Goal: Task Accomplishment & Management: Manage account settings

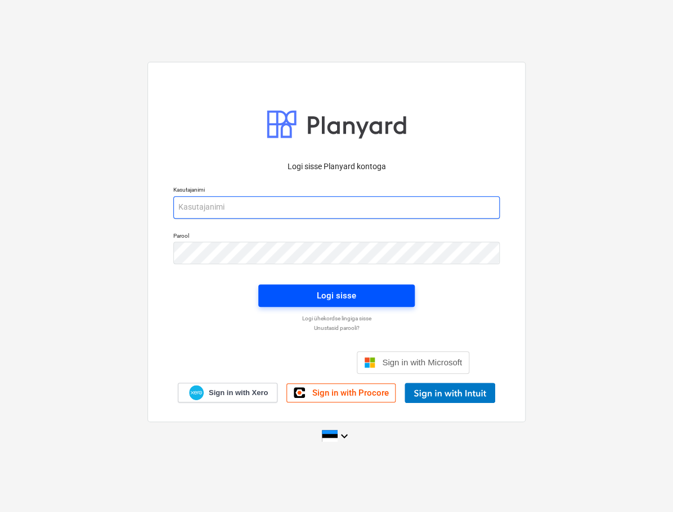
type input "[EMAIL_ADDRESS][DOMAIN_NAME]"
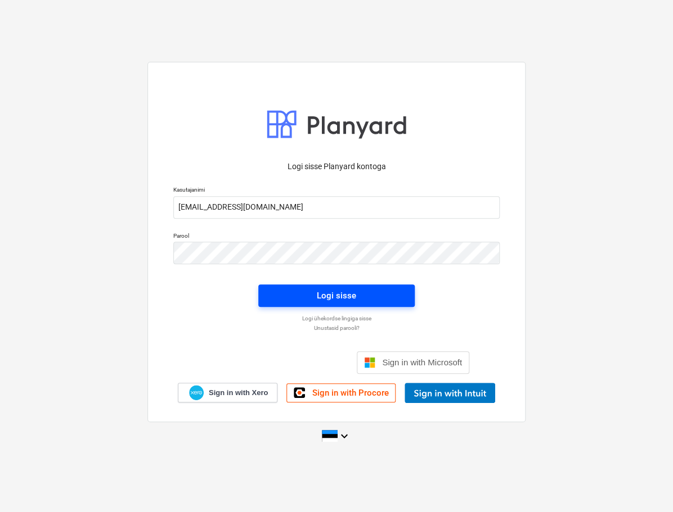
click at [291, 299] on span "Logi sisse" at bounding box center [336, 296] width 129 height 15
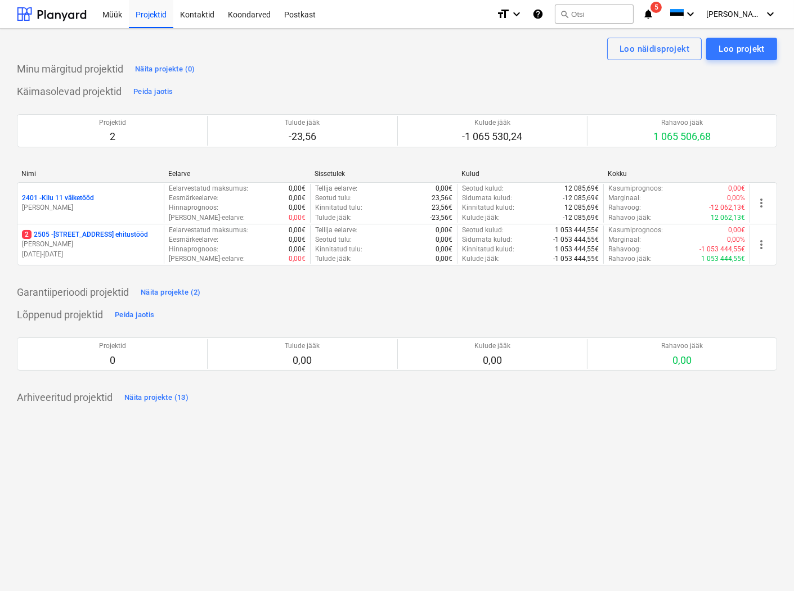
drag, startPoint x: 49, startPoint y: 239, endPoint x: 49, endPoint y: 245, distance: 6.2
click at [49, 239] on p "[STREET_ADDRESS] ehitustööd" at bounding box center [85, 235] width 126 height 10
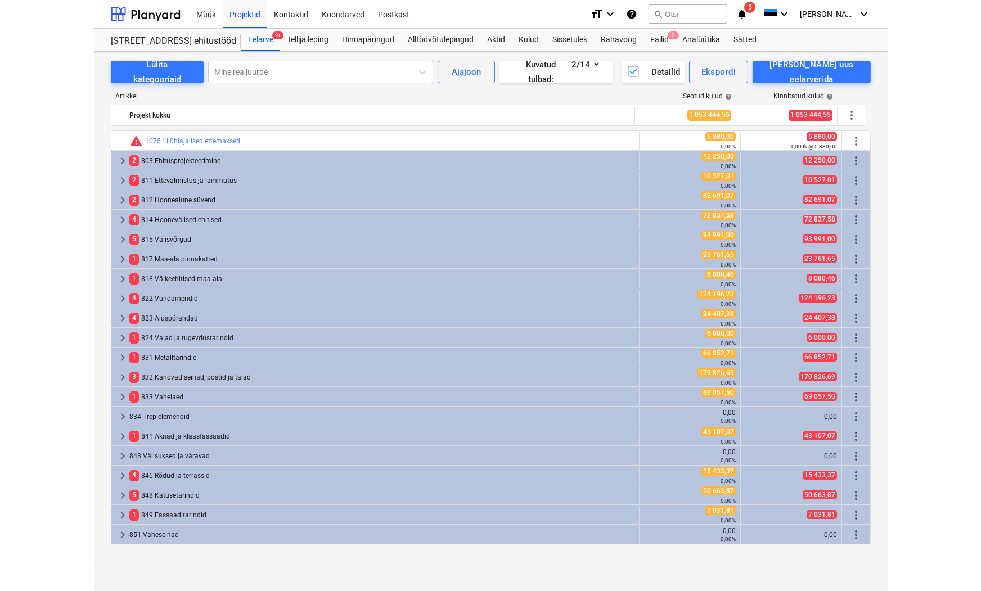
scroll to position [187, 0]
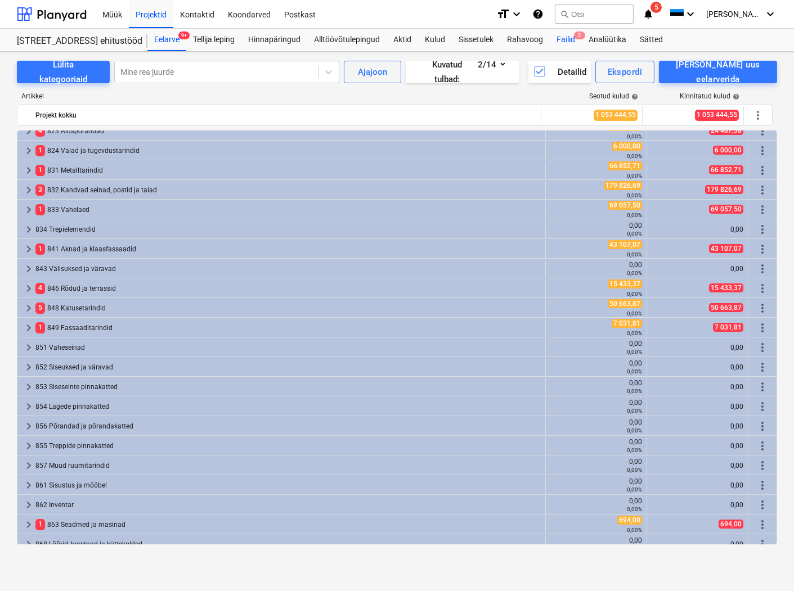
click at [566, 39] on div "Failid 2" at bounding box center [566, 40] width 32 height 23
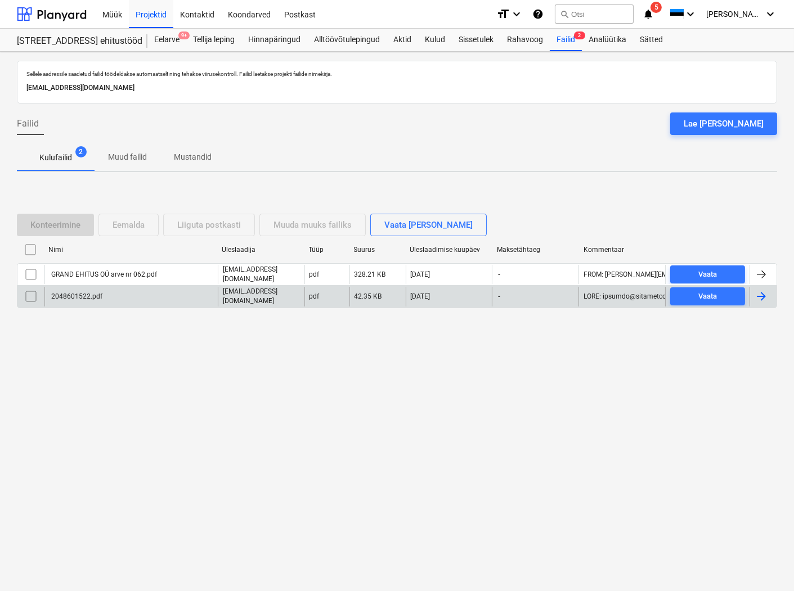
click at [60, 295] on div "2048601522.pdf" at bounding box center [76, 297] width 53 height 8
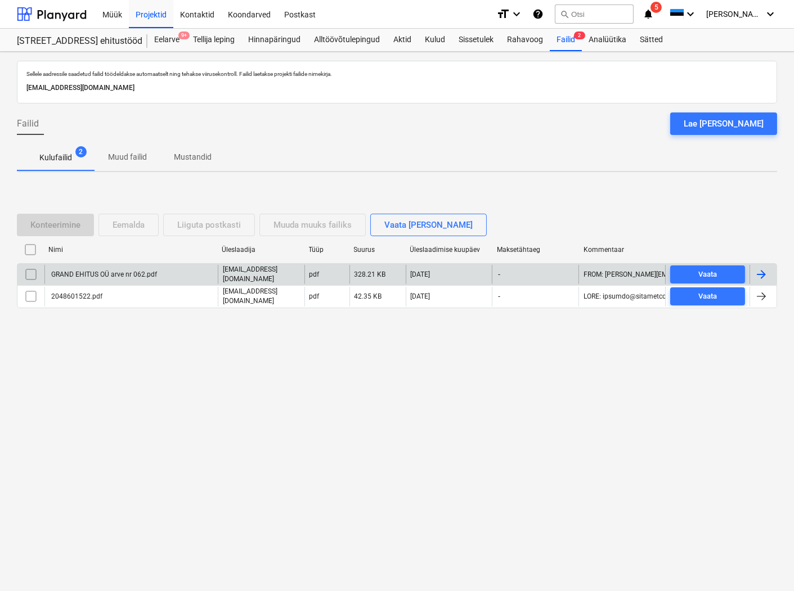
click at [102, 275] on div "GRAND EHITUS OÜ arve nr 062.pdf" at bounding box center [103, 275] width 107 height 8
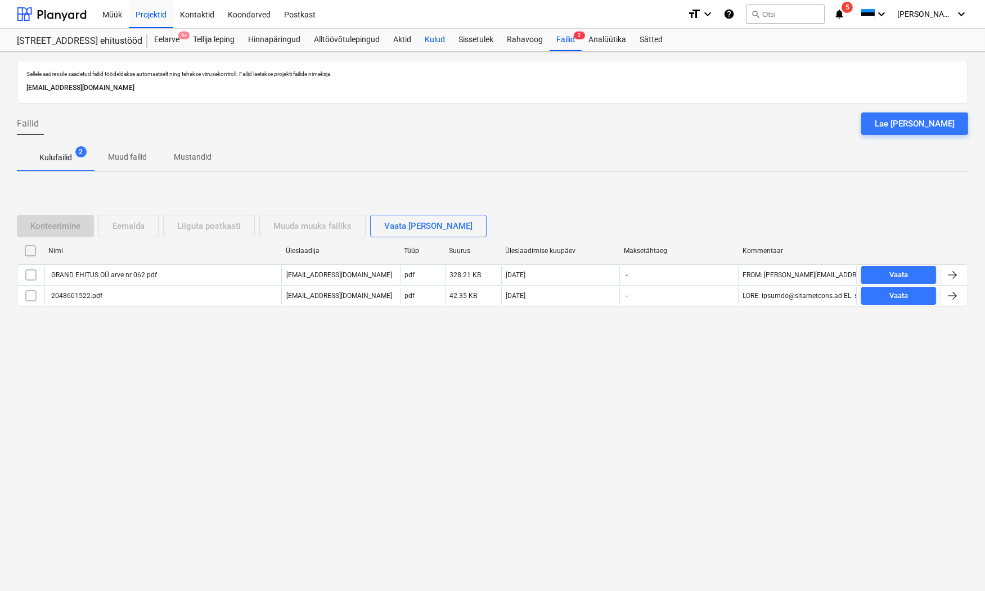
click at [430, 36] on div "Kulud" at bounding box center [435, 40] width 34 height 23
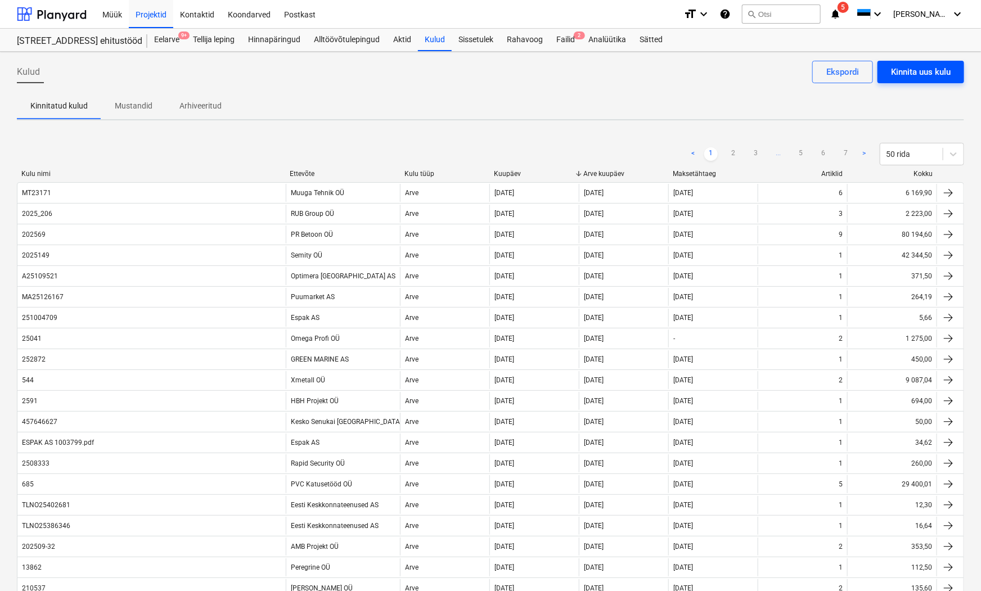
click at [672, 73] on div "Kinnita uus kulu" at bounding box center [921, 72] width 60 height 15
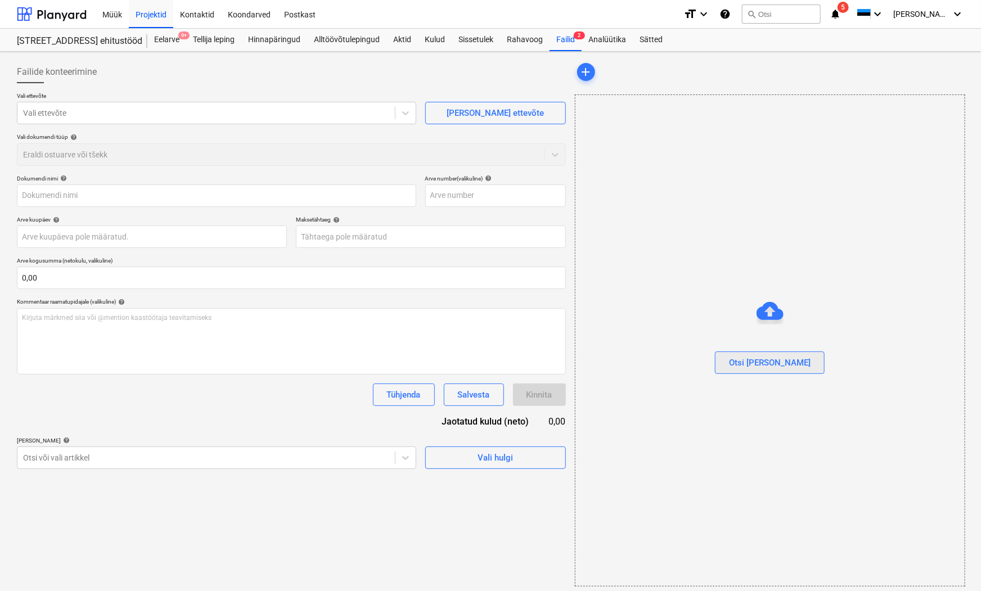
click at [672, 362] on div "Otsi [PERSON_NAME]" at bounding box center [770, 363] width 82 height 15
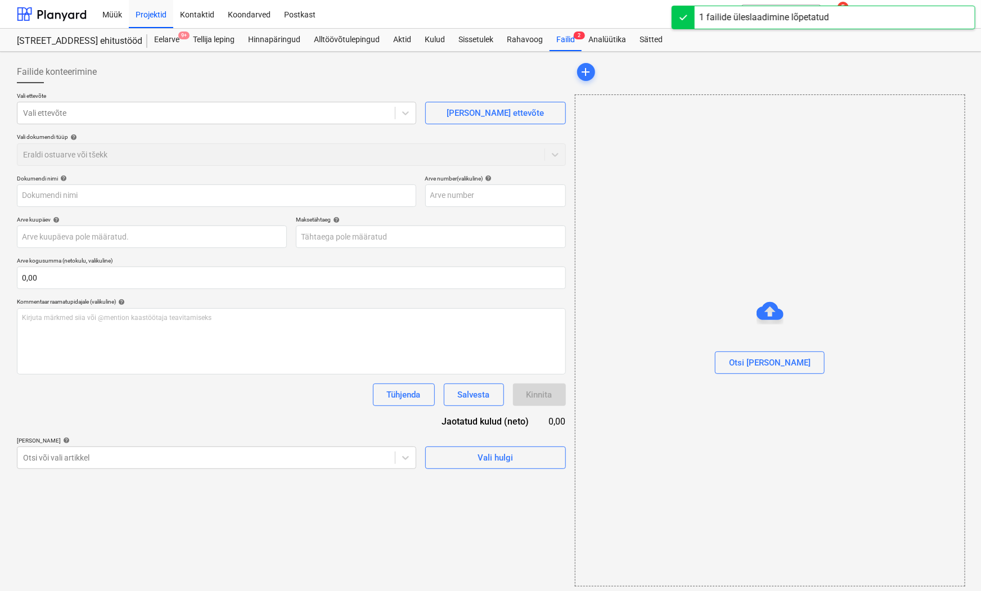
type input "Puristaja OÜ Arve nr 22177.pdf"
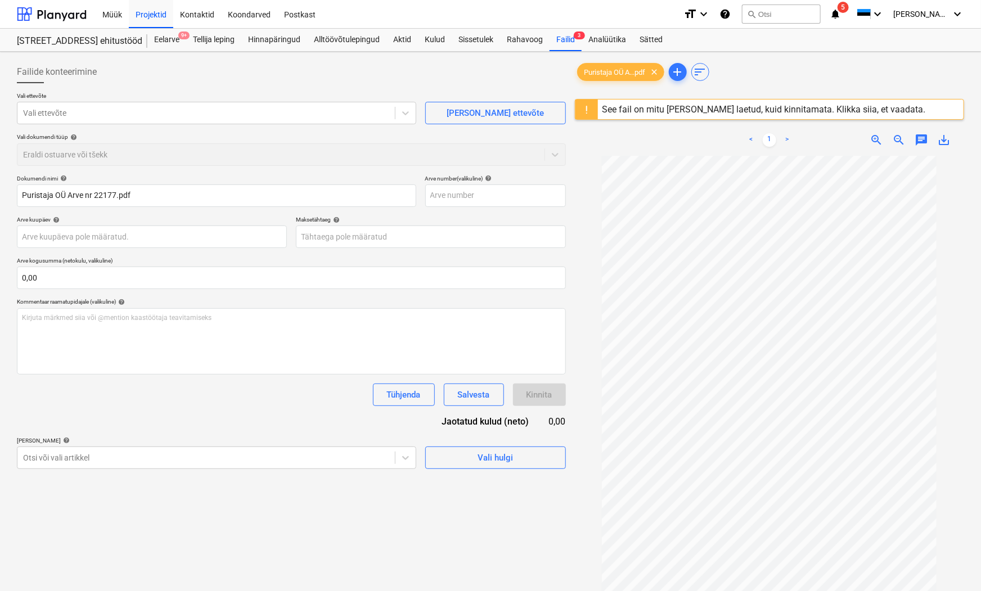
click at [672, 109] on div "See fail on mitu [PERSON_NAME] laetud, kuid kinnitamata. Klikka siia, et vaadat…" at bounding box center [764, 109] width 323 height 11
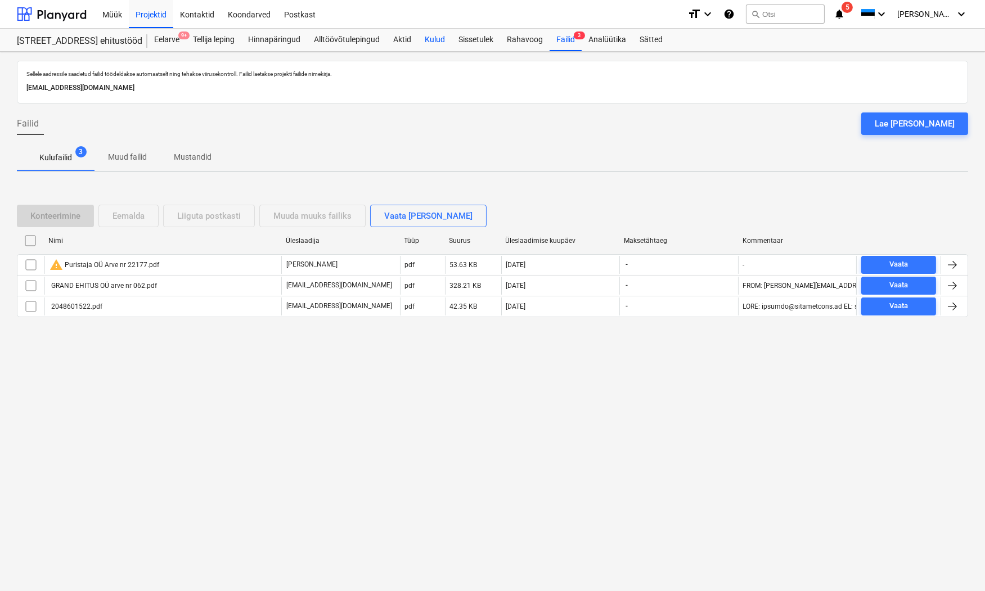
click at [439, 38] on div "Kulud" at bounding box center [435, 40] width 34 height 23
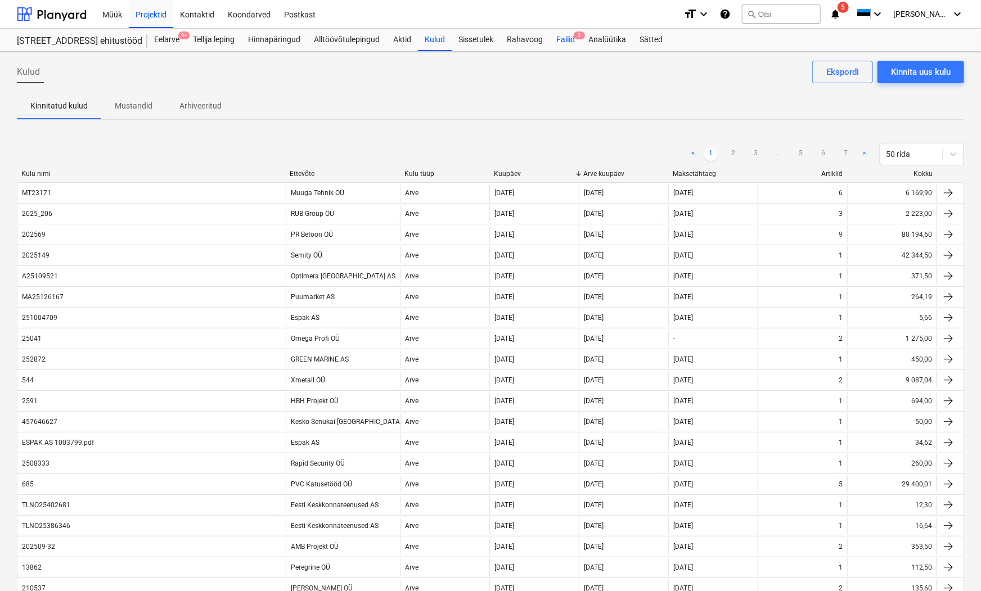
click at [564, 41] on div "Failid 3" at bounding box center [566, 40] width 32 height 23
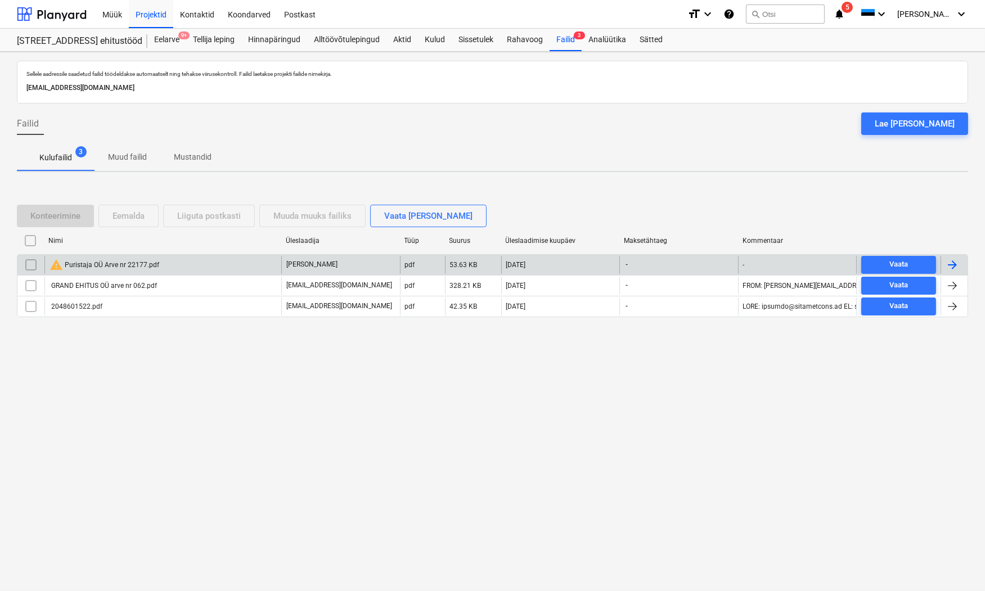
click at [104, 265] on div "warning Puristaja OÜ Arve nr 22177.pdf" at bounding box center [105, 265] width 110 height 14
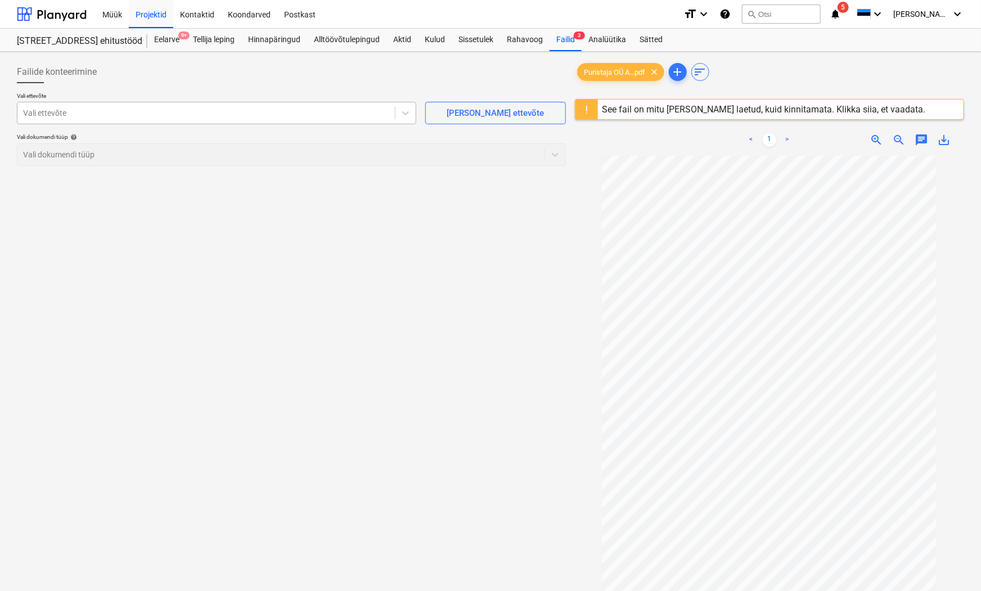
click at [37, 113] on div at bounding box center [206, 112] width 366 height 11
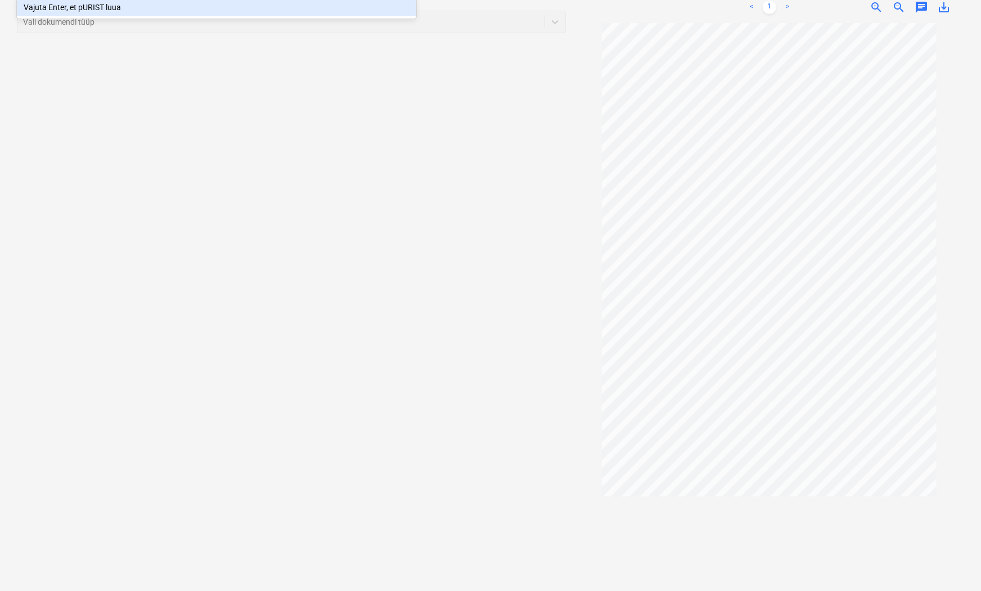
scroll to position [133, 0]
type input "pURIST"
click at [672, 8] on span "save_alt" at bounding box center [944, 7] width 14 height 14
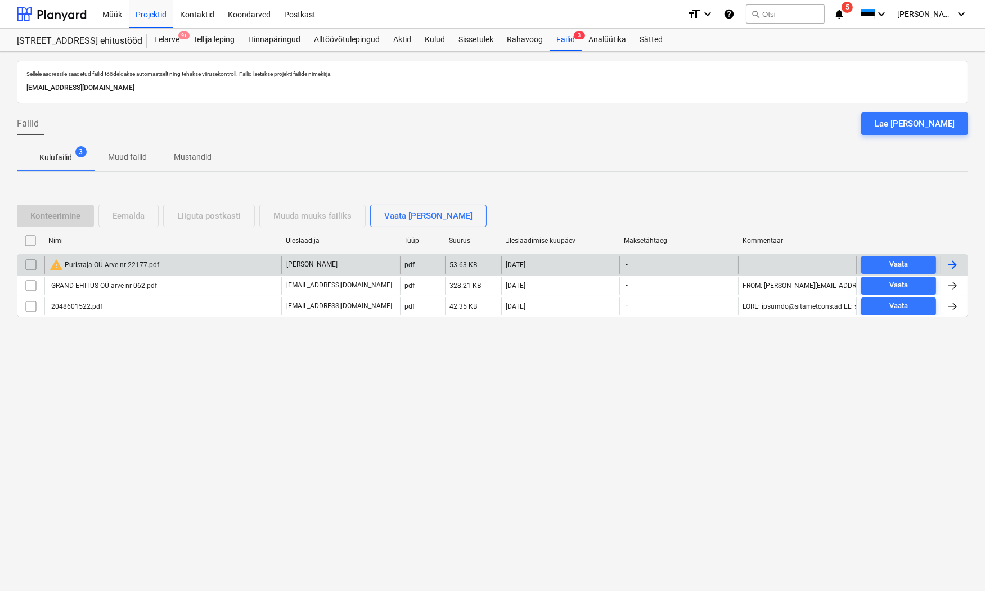
click at [100, 264] on div "warning Puristaja OÜ Arve nr 22177.pdf" at bounding box center [105, 265] width 110 height 14
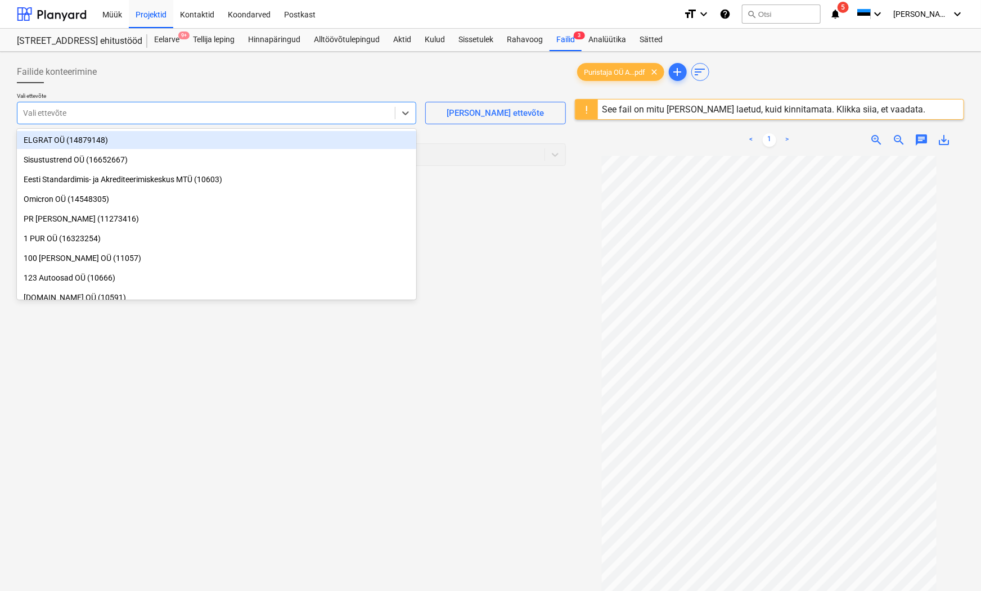
click at [79, 110] on div at bounding box center [206, 112] width 366 height 11
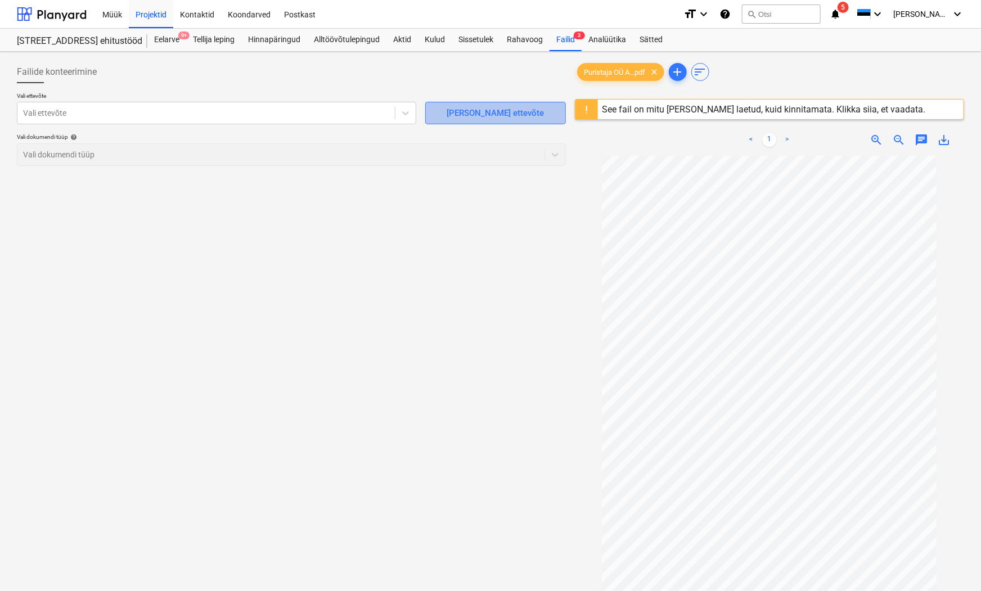
click at [465, 106] on div "[PERSON_NAME] ettevõte" at bounding box center [495, 113] width 97 height 15
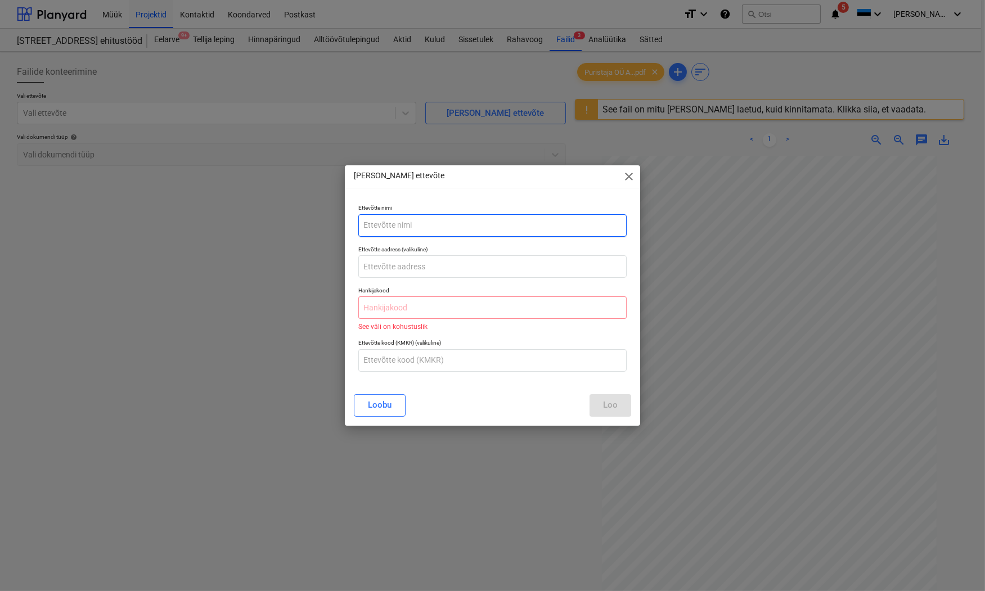
click at [389, 225] on input "text" at bounding box center [492, 225] width 268 height 23
drag, startPoint x: 420, startPoint y: 227, endPoint x: 349, endPoint y: 227, distance: 70.9
click at [349, 227] on div "Ettevõtte nimi pURISTAJA oü Ettevõtte aadress (valikuline) Hankijakood See väli…" at bounding box center [492, 292] width 295 height 185
type input "p"
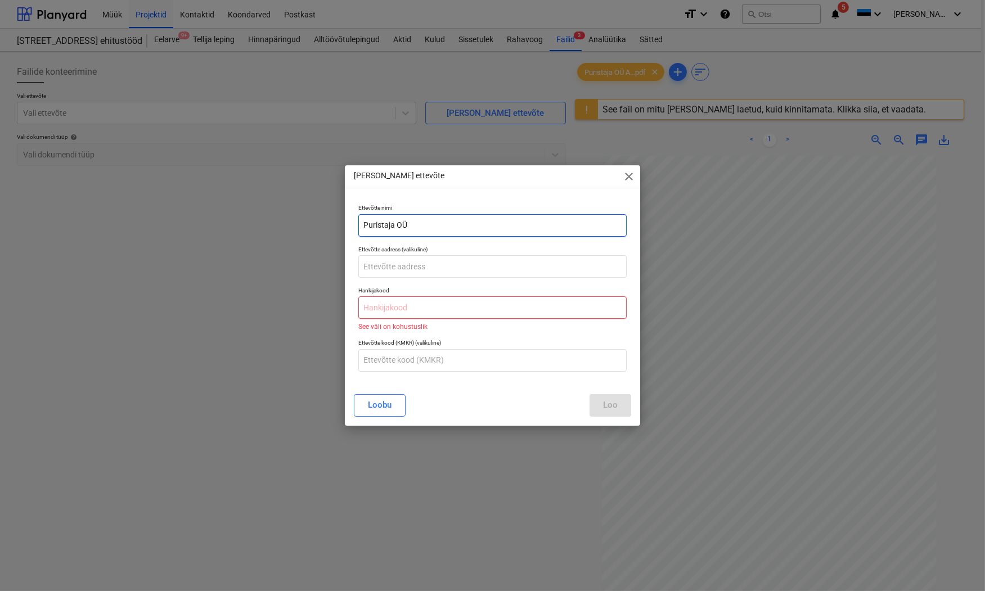
type input "Puristaja OÜ"
click at [366, 304] on input "text" at bounding box center [492, 307] width 268 height 23
click at [383, 308] on input "text" at bounding box center [492, 307] width 268 height 23
paste input "16473657"
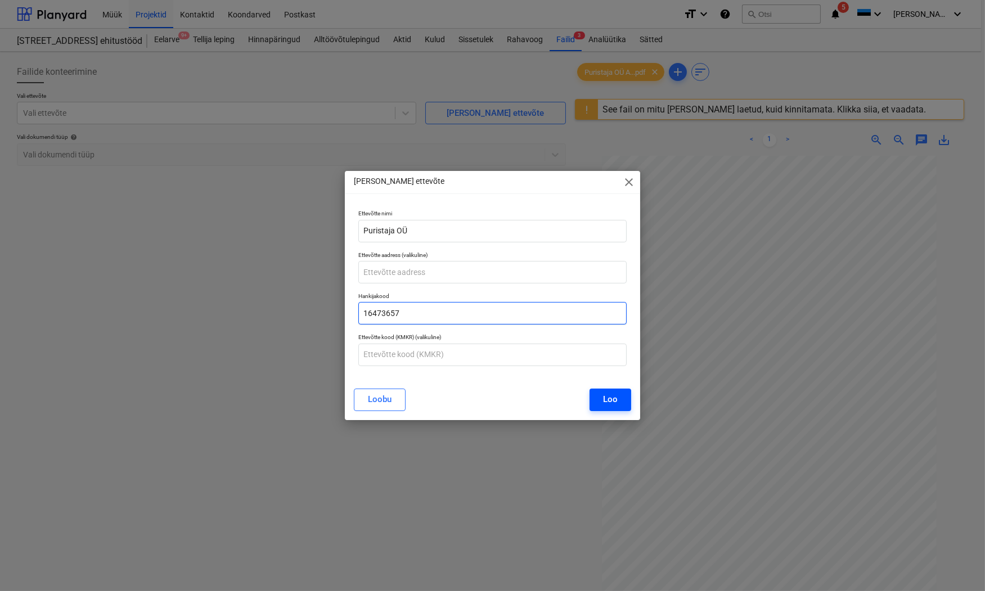
type input "16473657"
drag, startPoint x: 611, startPoint y: 392, endPoint x: 152, endPoint y: 244, distance: 481.8
click at [611, 392] on div "Loo" at bounding box center [610, 399] width 15 height 15
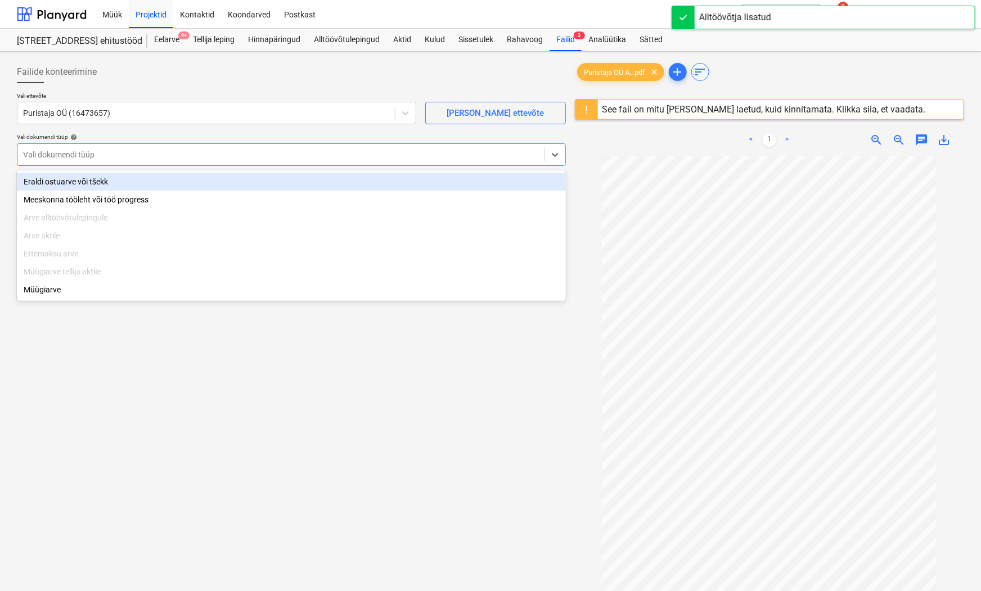
click at [46, 156] on div at bounding box center [281, 154] width 516 height 11
click at [64, 183] on div "Eraldi ostuarve või tšekk" at bounding box center [291, 182] width 549 height 18
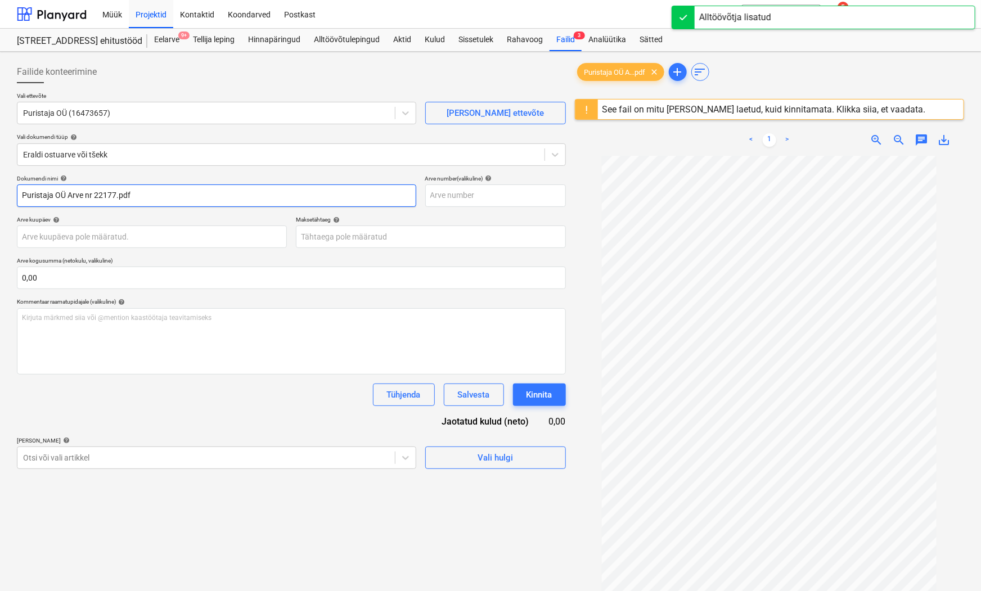
drag, startPoint x: 92, startPoint y: 195, endPoint x: -3, endPoint y: 195, distance: 95.6
click at [0, 195] on html "Müük Projektid Kontaktid Koondarved Postkast format_size keyboard_arrow_down he…" at bounding box center [490, 295] width 981 height 591
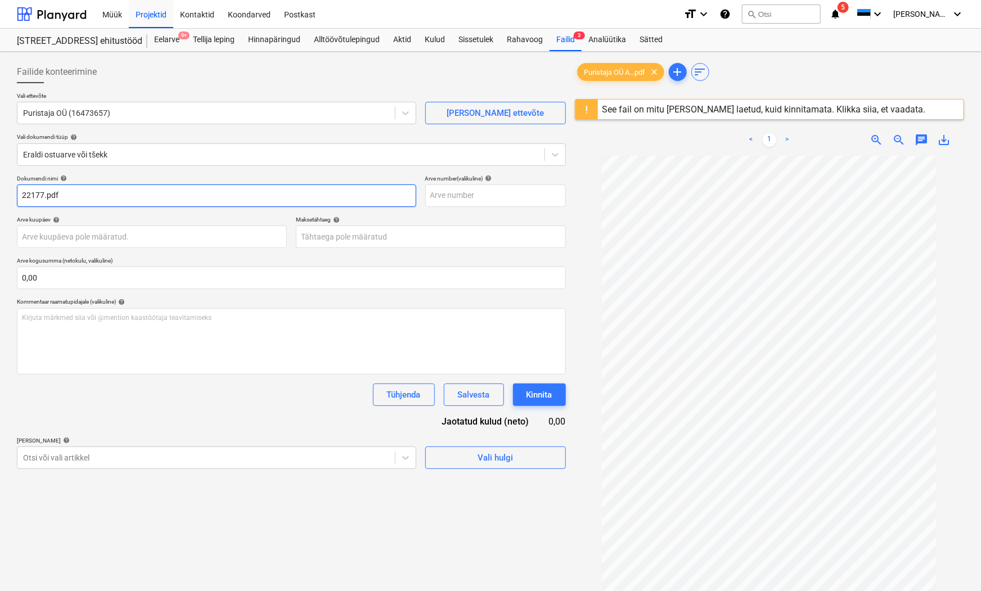
drag, startPoint x: 98, startPoint y: 194, endPoint x: 53, endPoint y: 208, distance: 47.2
click at [48, 201] on input "22177.pdf" at bounding box center [216, 196] width 399 height 23
drag, startPoint x: 24, startPoint y: 195, endPoint x: 41, endPoint y: 218, distance: 29.0
click at [24, 196] on input "22177" at bounding box center [216, 196] width 399 height 23
type input "22177"
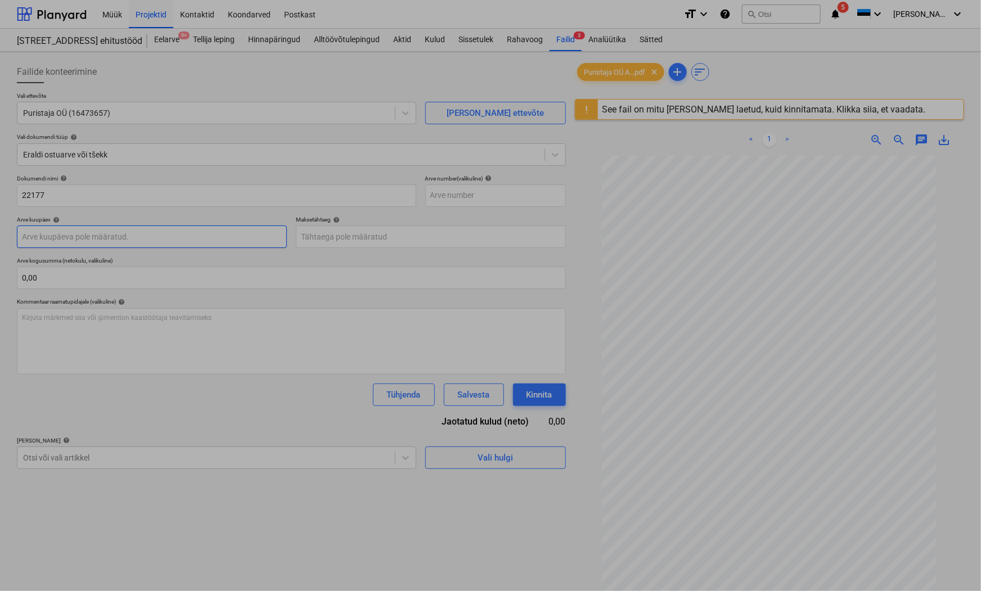
click at [32, 240] on body "Müük Projektid Kontaktid Koondarved Postkast format_size keyboard_arrow_down he…" at bounding box center [490, 295] width 981 height 591
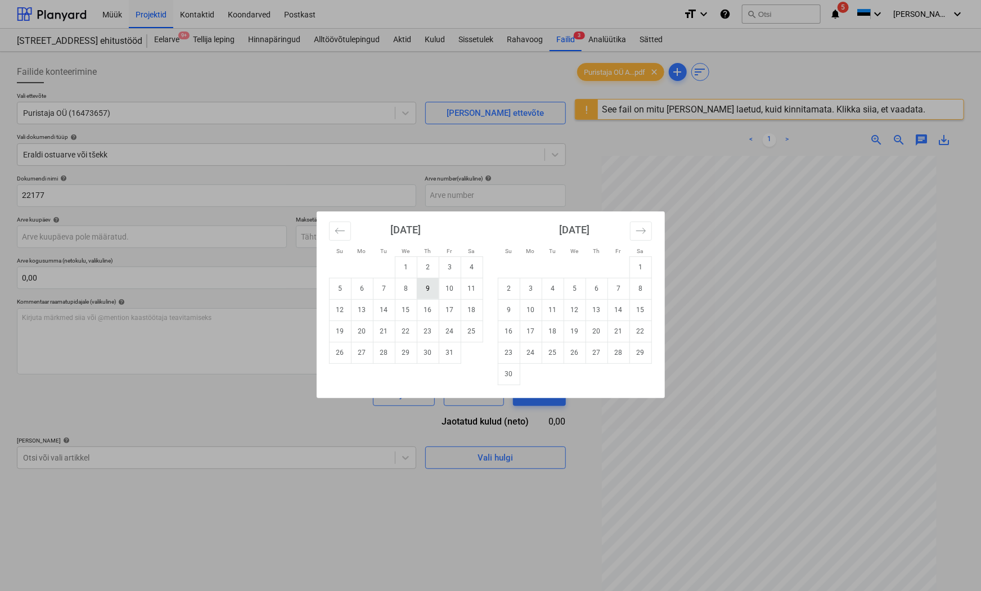
click at [429, 290] on td "9" at bounding box center [428, 288] width 22 height 21
type input "[DATE]"
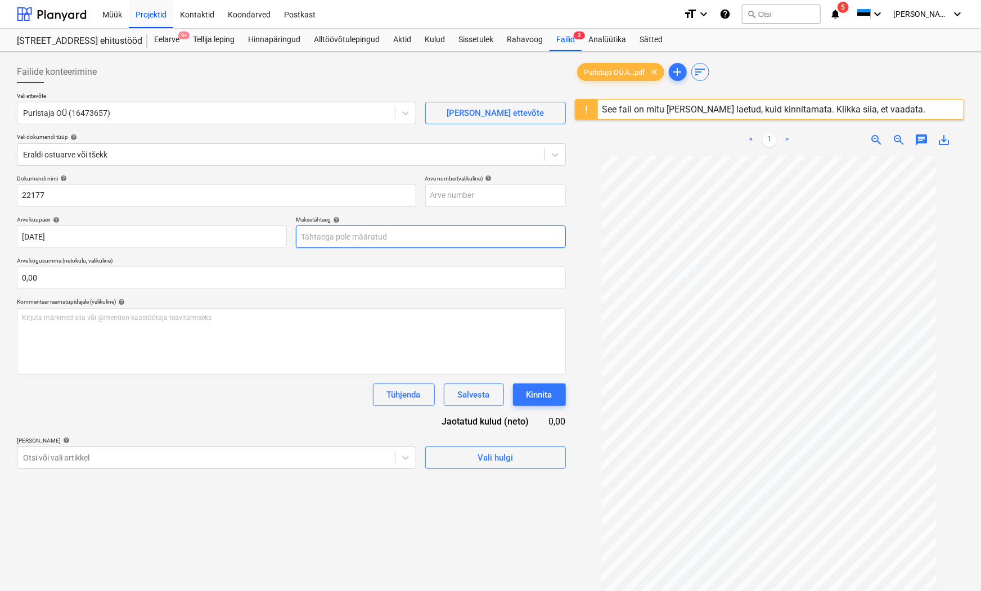
click at [367, 240] on body "Müük Projektid Kontaktid Koondarved Postkast format_size keyboard_arrow_down he…" at bounding box center [490, 295] width 981 height 591
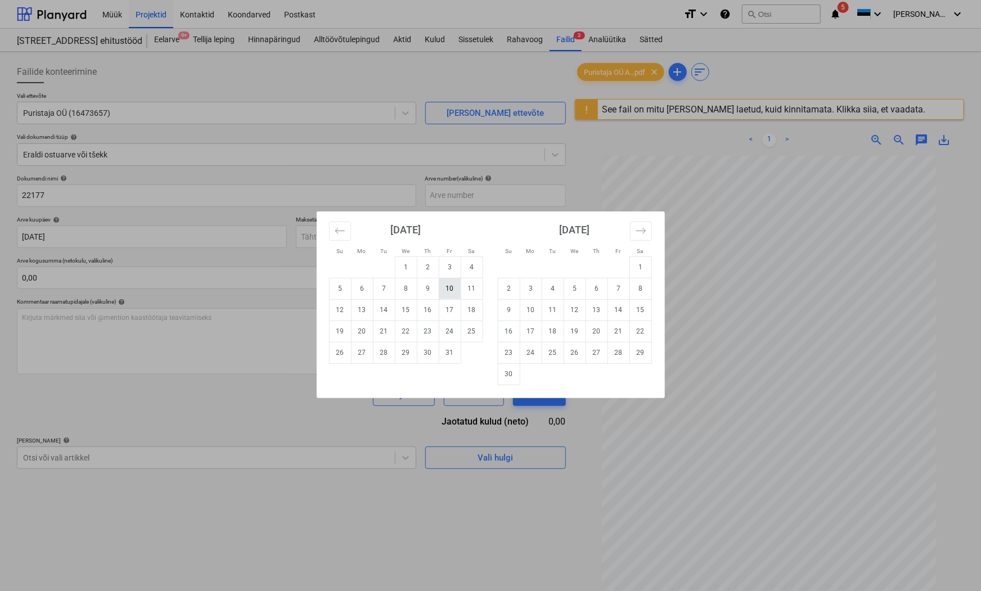
click at [451, 287] on td "10" at bounding box center [450, 288] width 22 height 21
type input "[DATE]"
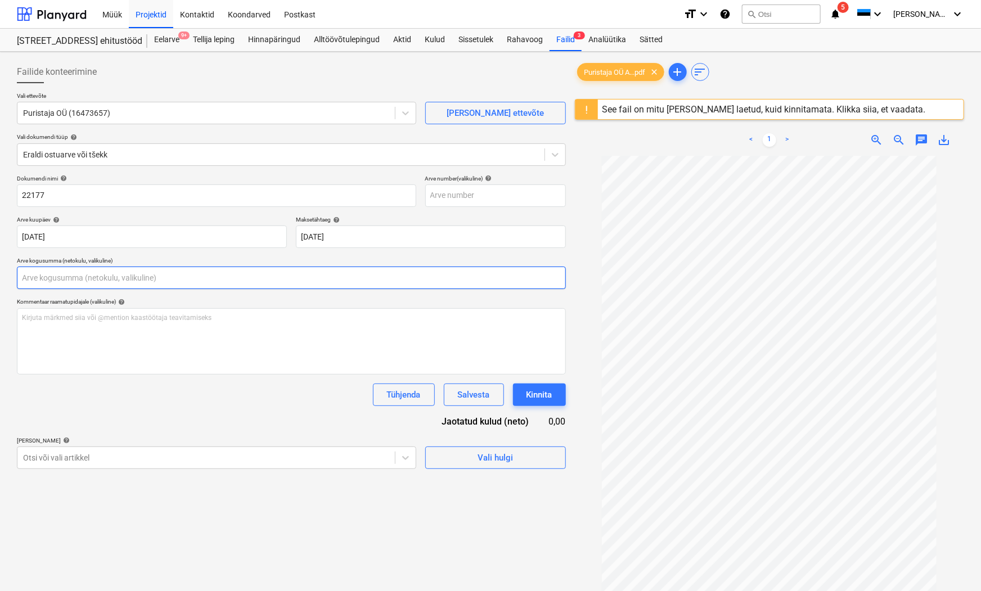
click at [69, 284] on input "text" at bounding box center [291, 278] width 549 height 23
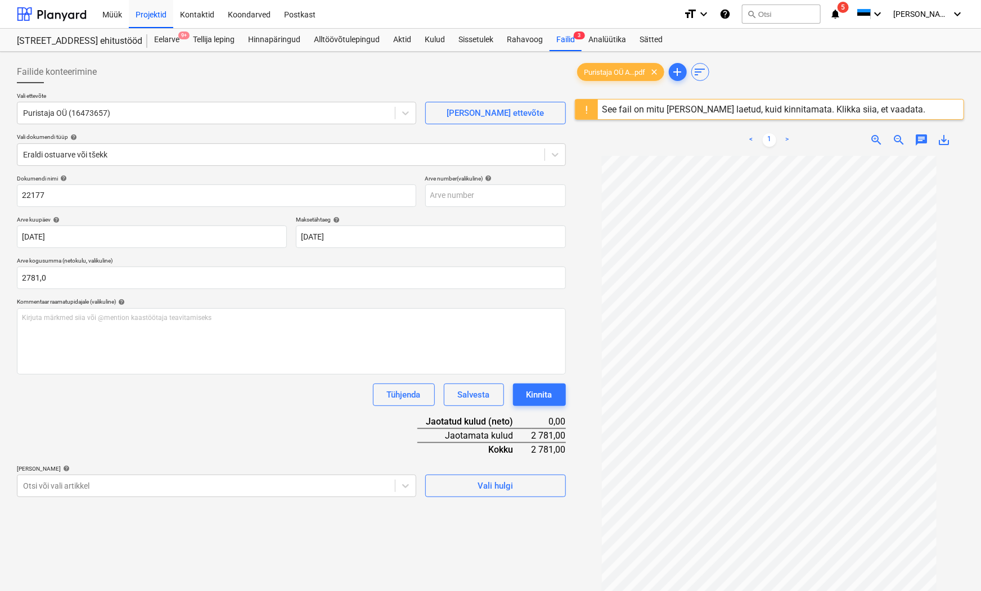
type input "2 781,00"
click at [174, 429] on div "Dokumendi nimi help 22177 Arve number (valikuline) help Arve kuupäev help [DATE…" at bounding box center [291, 336] width 549 height 322
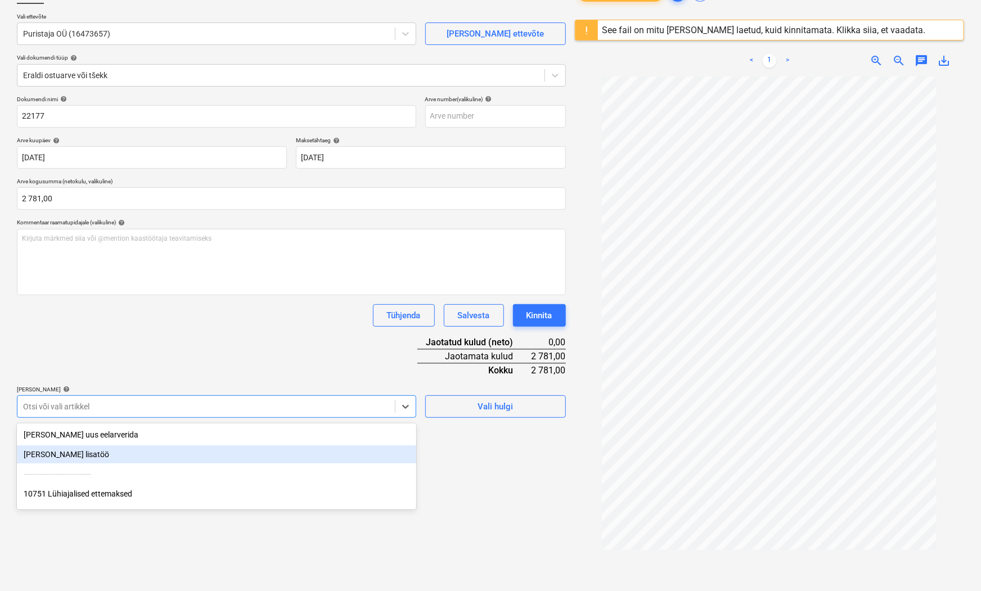
click at [26, 485] on body "Müük Projektid Kontaktid Koondarved Postkast format_size keyboard_arrow_down he…" at bounding box center [490, 216] width 981 height 591
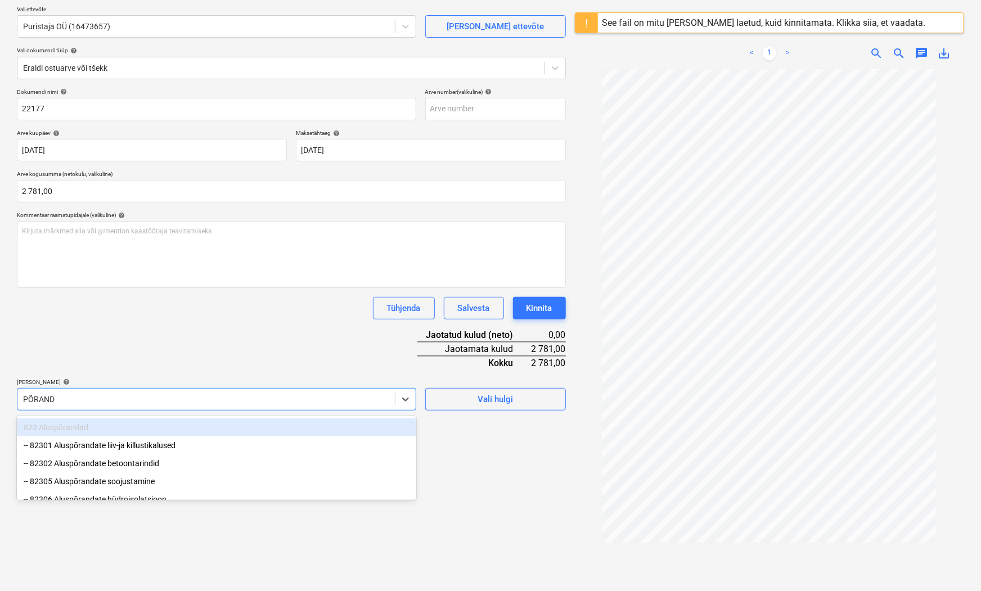
type input "PÕRANDA"
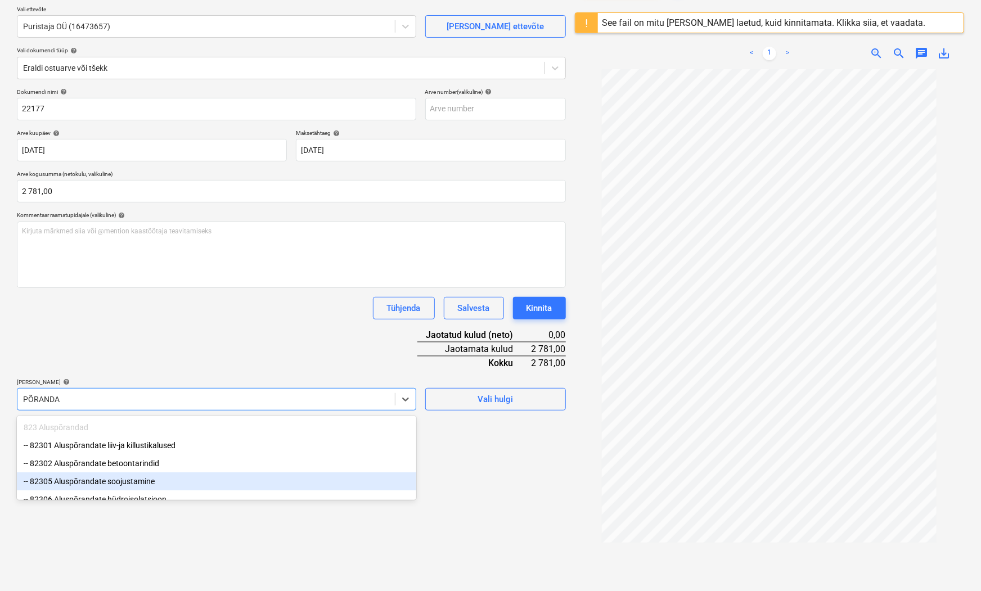
click at [137, 484] on div "-- 82305 Aluspõrandate soojustamine" at bounding box center [216, 482] width 399 height 18
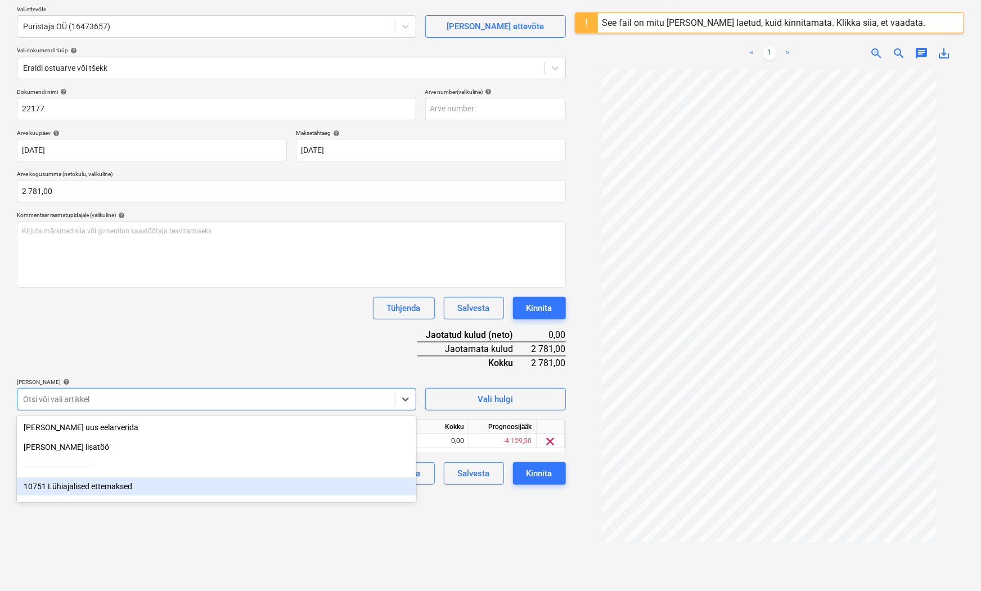
click at [429, 512] on div "Failide konteerimine Vali ettevõte Puristaja OÜ (16473657) [PERSON_NAME] uus et…" at bounding box center [291, 302] width 558 height 664
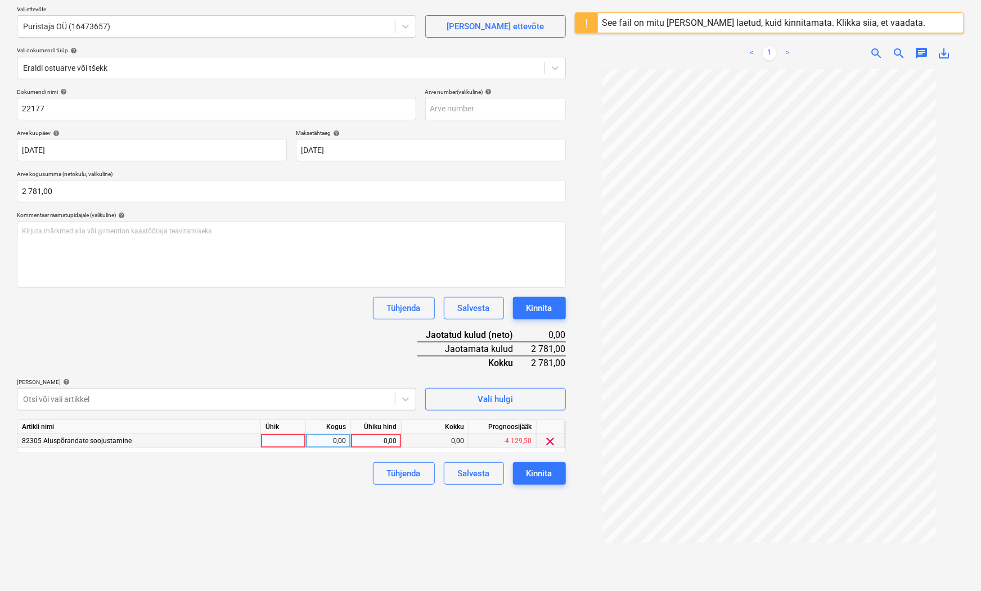
click at [284, 443] on div at bounding box center [283, 441] width 45 height 14
type input "T"
type input "tk"
click at [318, 441] on div "0,00" at bounding box center [328, 441] width 35 height 14
type input "1"
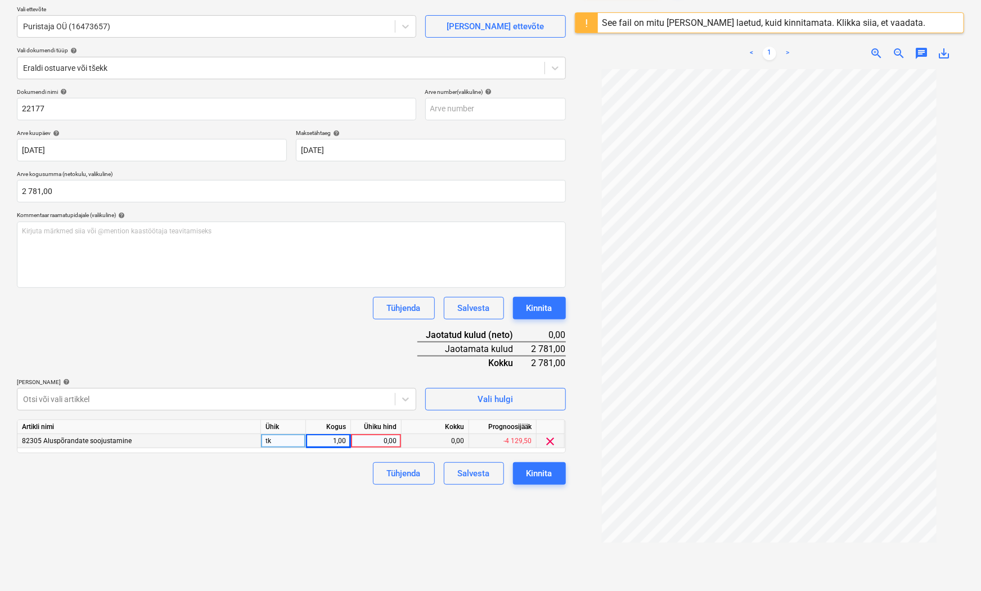
click at [370, 438] on div "0,00" at bounding box center [376, 441] width 41 height 14
type input "2781"
click at [270, 512] on div "Failide konteerimine Vali ettevõte Puristaja OÜ (16473657) [PERSON_NAME] uus et…" at bounding box center [291, 302] width 558 height 664
click at [537, 475] on div "Kinnita" at bounding box center [540, 473] width 26 height 15
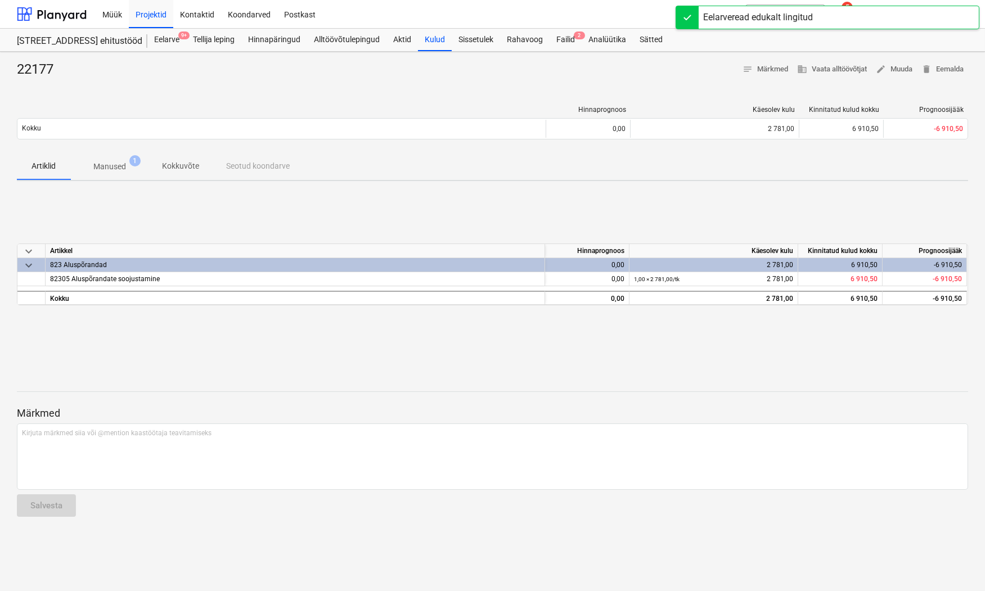
click at [117, 165] on p "Manused" at bounding box center [109, 167] width 33 height 12
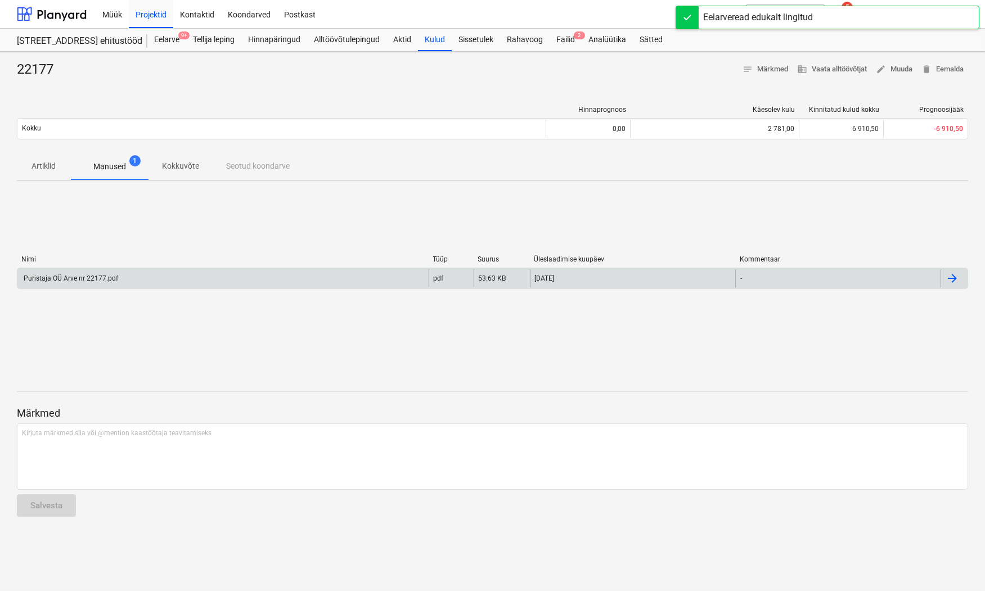
click at [47, 279] on div "Puristaja OÜ Arve nr 22177.pdf" at bounding box center [70, 279] width 96 height 8
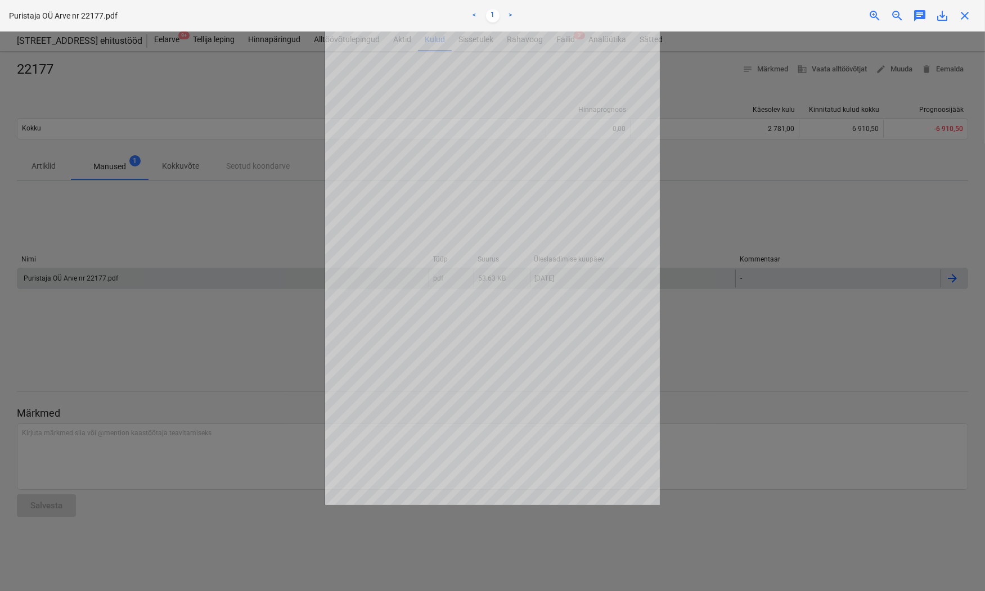
drag, startPoint x: 745, startPoint y: 234, endPoint x: 692, endPoint y: 215, distance: 56.0
click at [672, 234] on div at bounding box center [492, 312] width 985 height 560
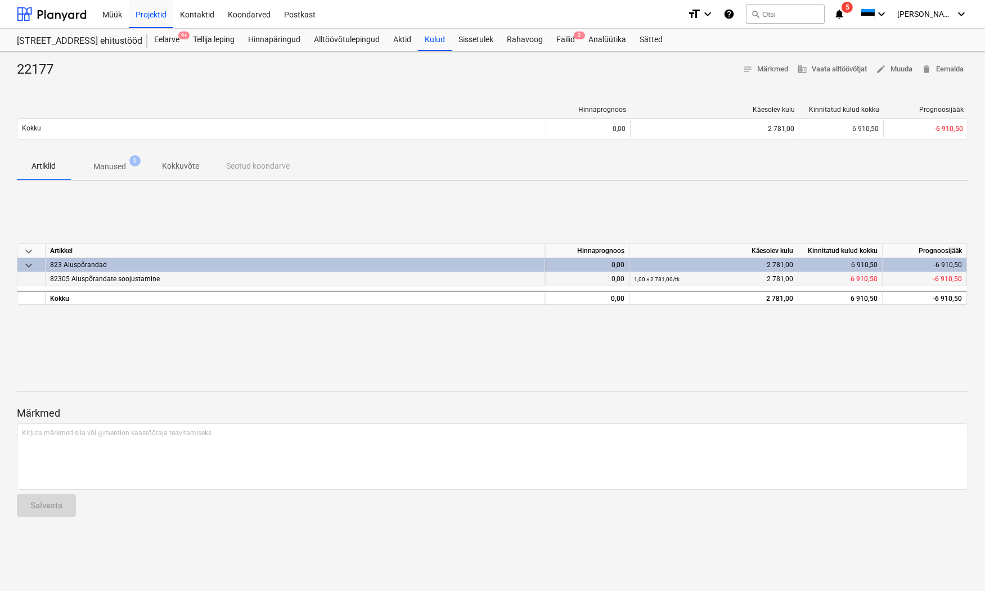
click at [124, 280] on span "82305 Aluspõrandate soojustamine" at bounding box center [105, 279] width 110 height 8
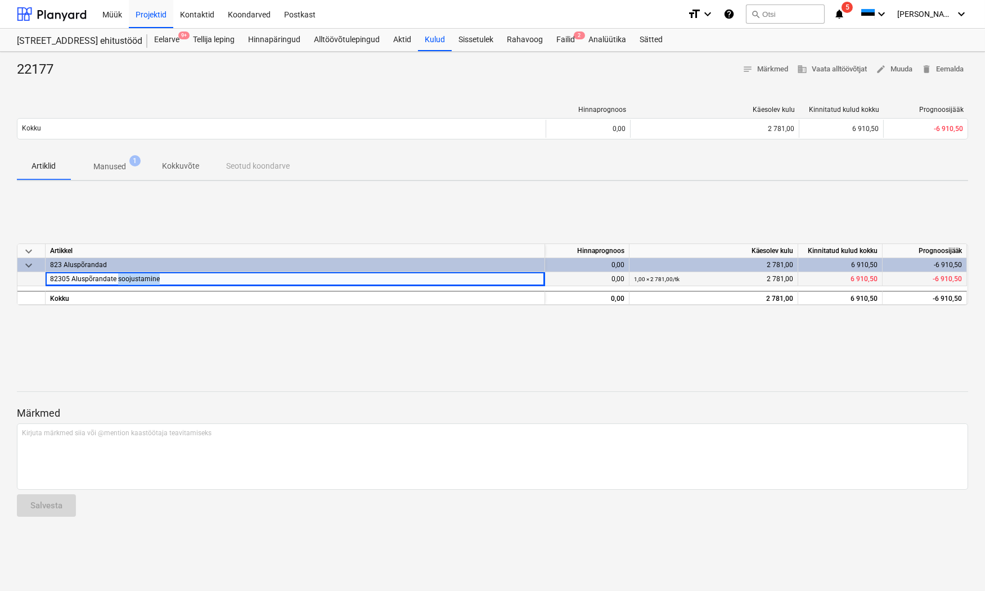
click at [124, 280] on span "82305 Aluspõrandate soojustamine" at bounding box center [105, 279] width 110 height 8
drag, startPoint x: 124, startPoint y: 280, endPoint x: 76, endPoint y: 321, distance: 63.5
click at [75, 324] on div "keyboard_arrow_down Artikkel Hinnaprognoos Käesolev kulu Kinnitatud kulud kokku…" at bounding box center [492, 274] width 951 height 169
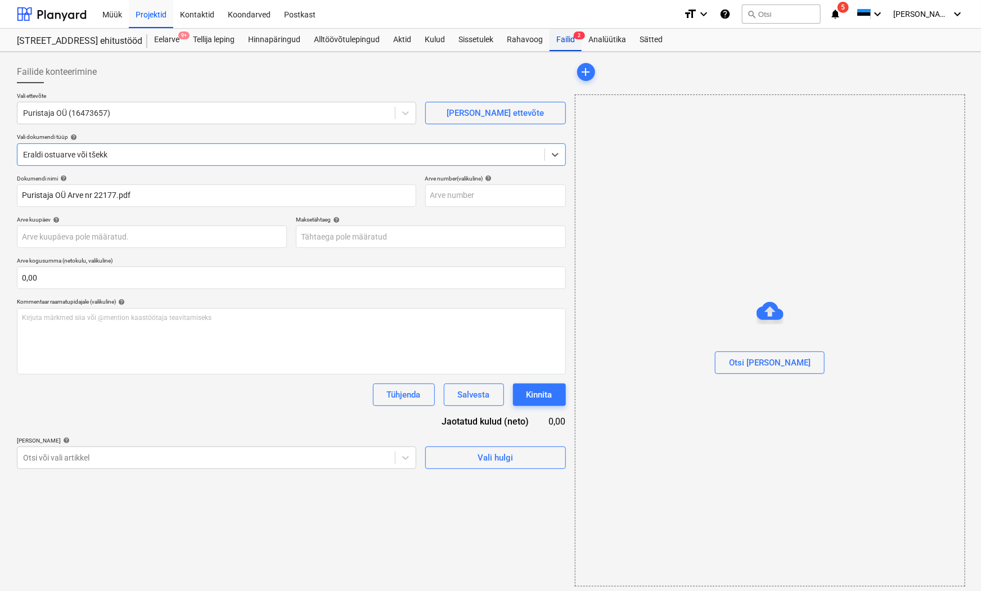
click at [567, 35] on div "Failid 2" at bounding box center [566, 40] width 32 height 23
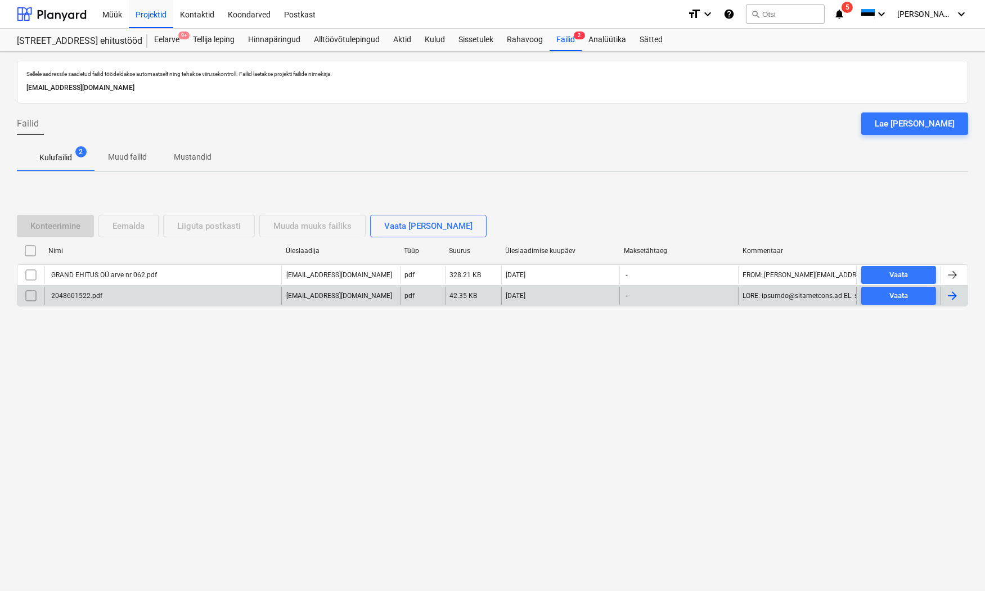
click at [75, 292] on div "2048601522.pdf" at bounding box center [76, 296] width 53 height 8
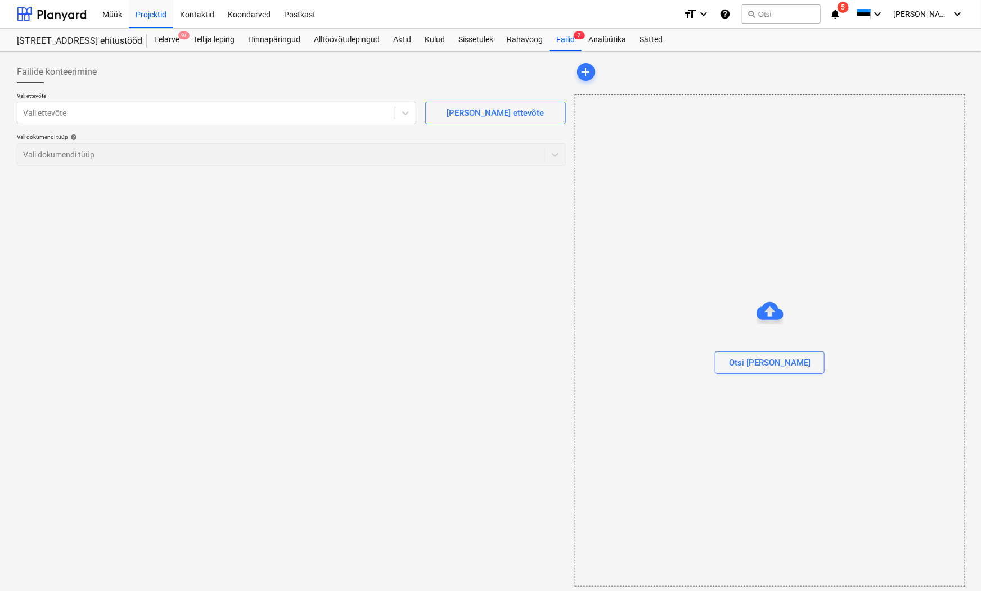
click at [75, 291] on div "Failide konteerimine Vali ettevõte Vali ettevõte [PERSON_NAME] uus ettevõte Val…" at bounding box center [291, 323] width 558 height 535
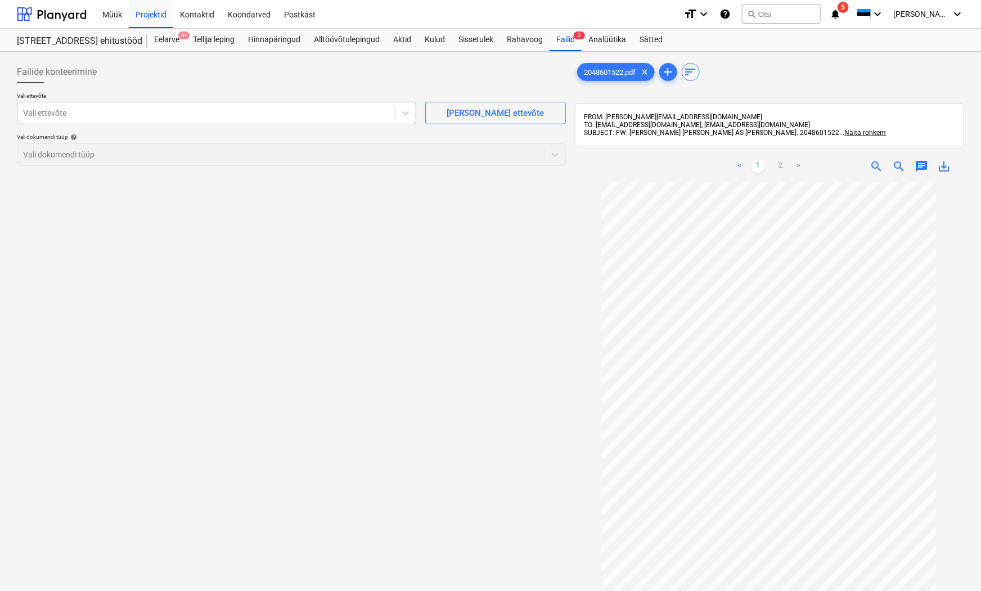
click at [23, 114] on input "text" at bounding box center [24, 113] width 2 height 9
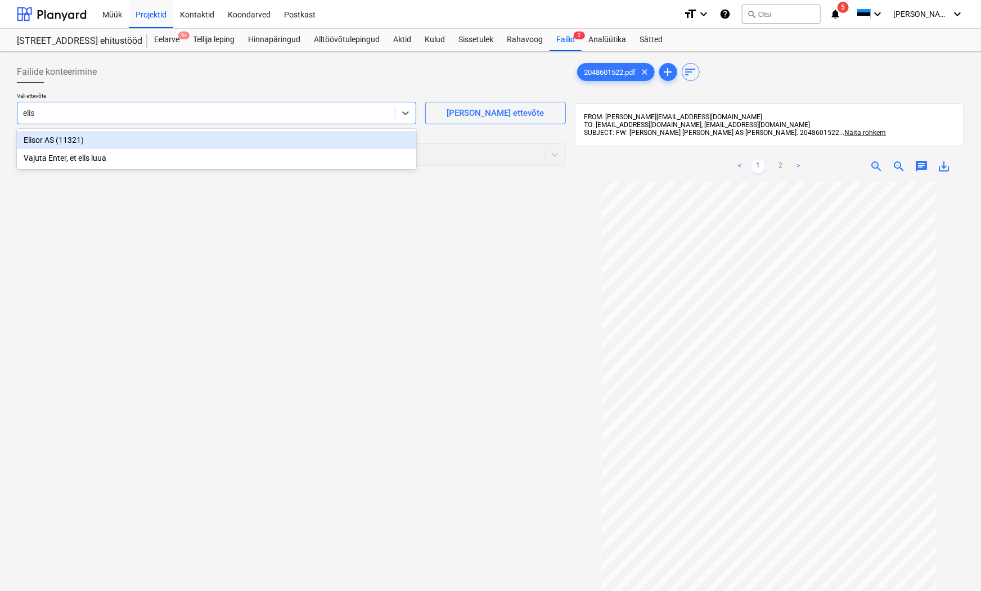
type input "[PERSON_NAME]"
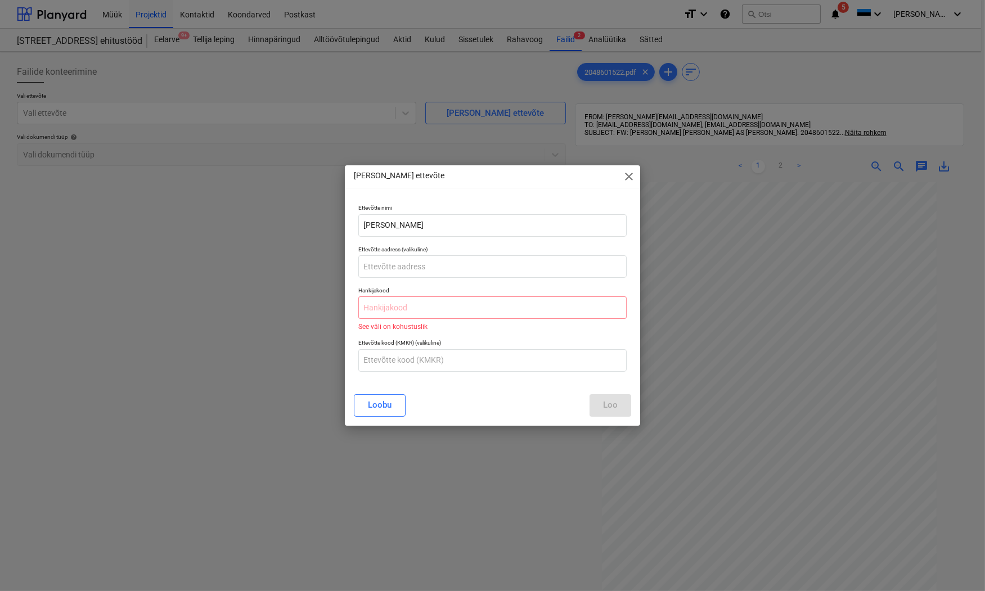
click at [632, 175] on span "close" at bounding box center [629, 177] width 14 height 14
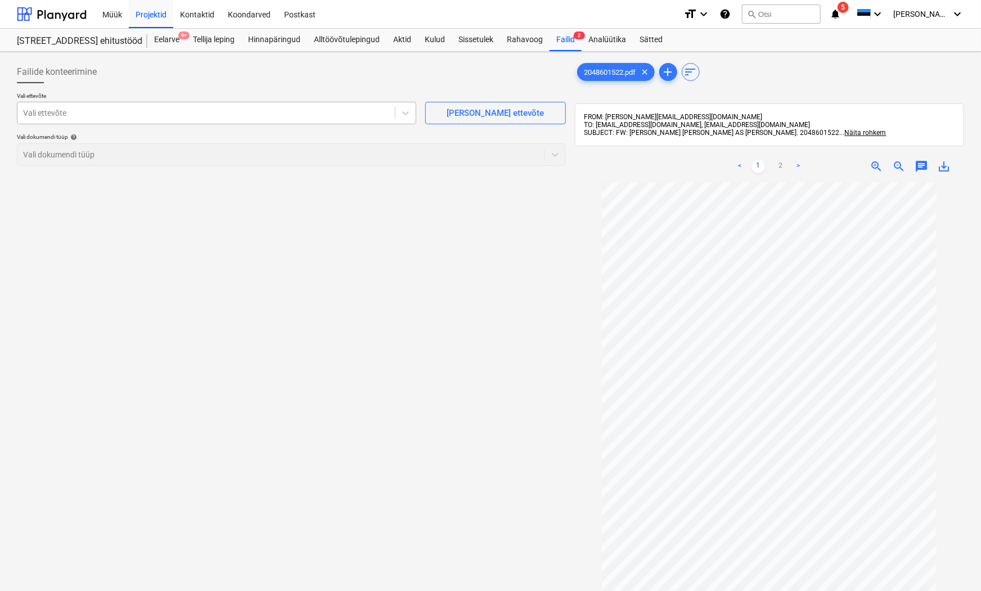
click at [54, 109] on div at bounding box center [206, 112] width 366 height 11
click at [32, 115] on div at bounding box center [206, 112] width 366 height 11
click at [38, 111] on div at bounding box center [206, 112] width 366 height 11
drag, startPoint x: 339, startPoint y: 260, endPoint x: 380, endPoint y: 216, distance: 60.1
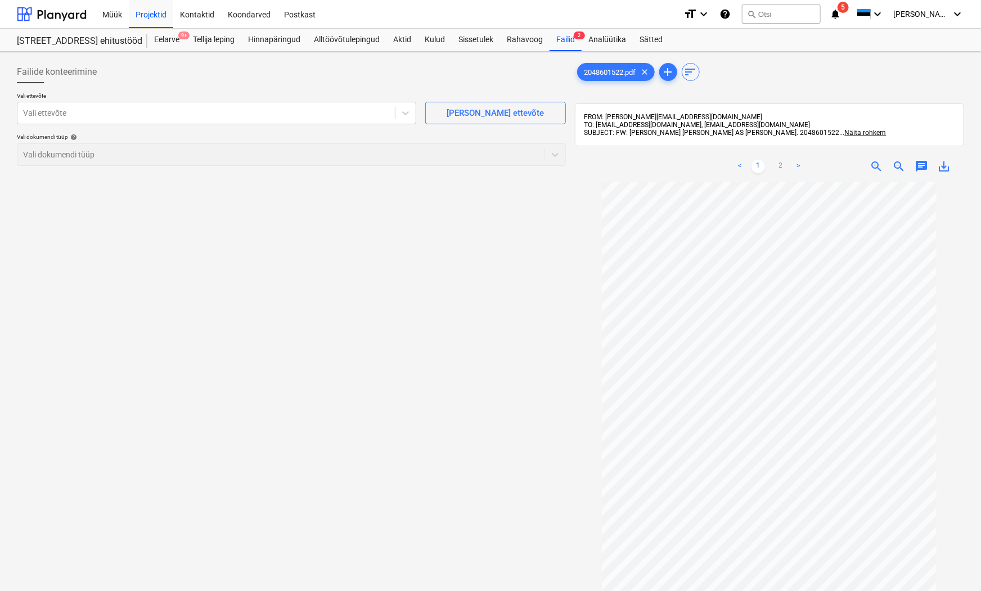
click at [340, 260] on div "Failide konteerimine Vali ettevõte Vali ettevõte [PERSON_NAME] uus ettevõte Val…" at bounding box center [291, 401] width 558 height 690
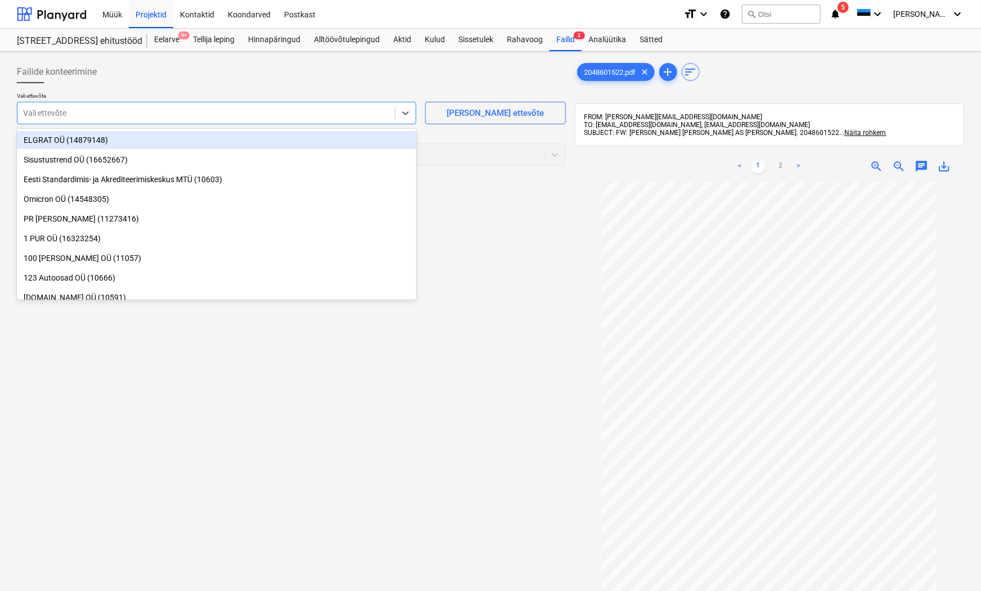
click at [38, 114] on div at bounding box center [206, 112] width 366 height 11
type input "mihh"
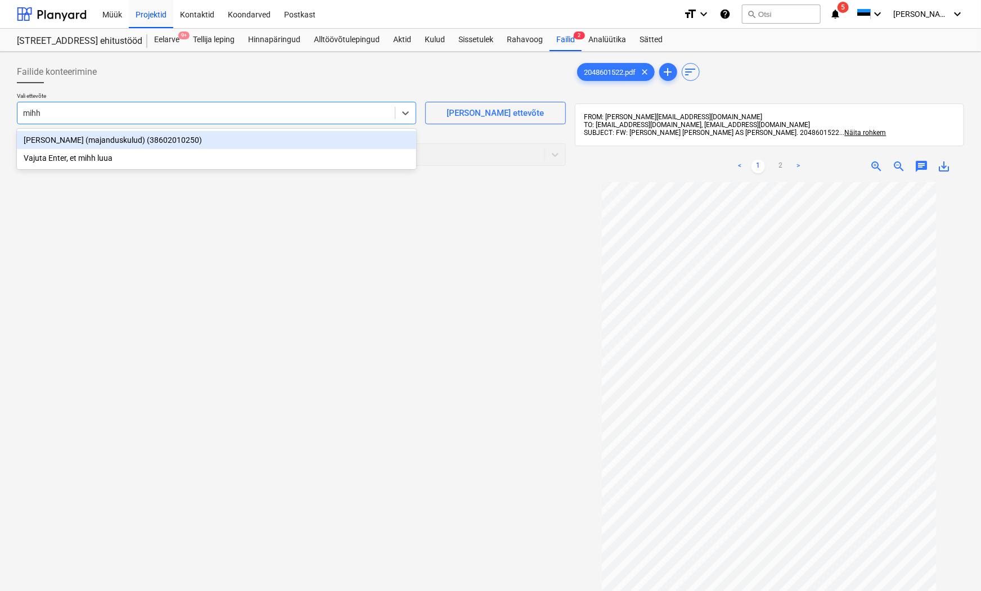
click at [52, 143] on div "[PERSON_NAME] (majanduskulud) (38602010250)" at bounding box center [216, 140] width 399 height 18
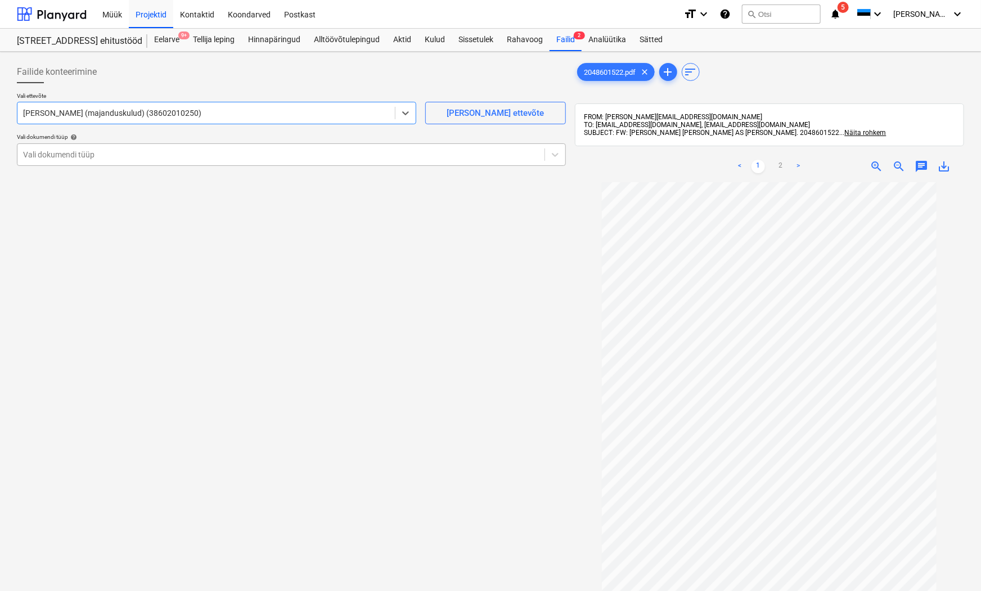
click at [60, 158] on div at bounding box center [281, 154] width 516 height 11
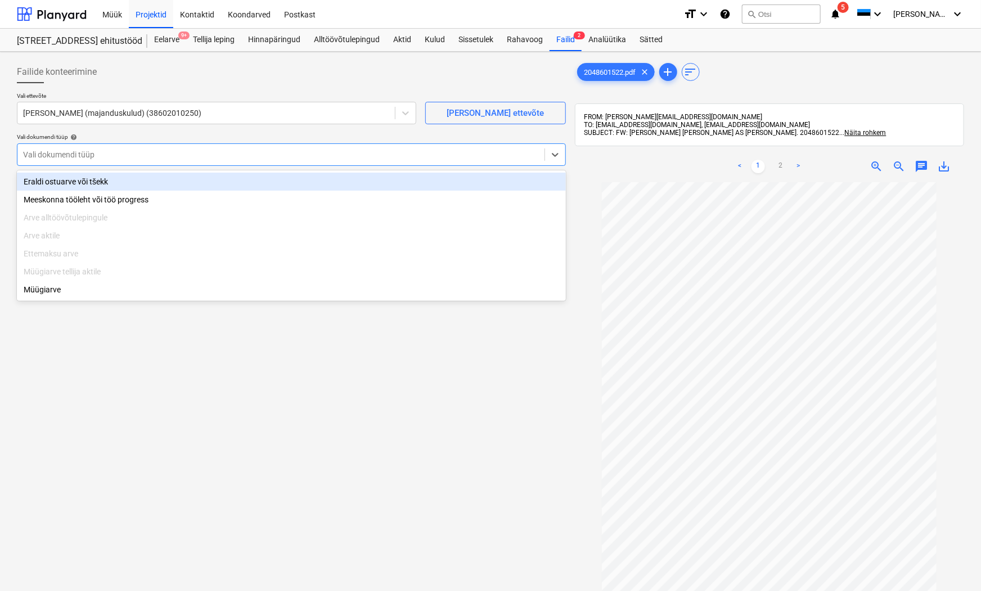
click at [70, 178] on div "Eraldi ostuarve või tšekk" at bounding box center [291, 182] width 549 height 18
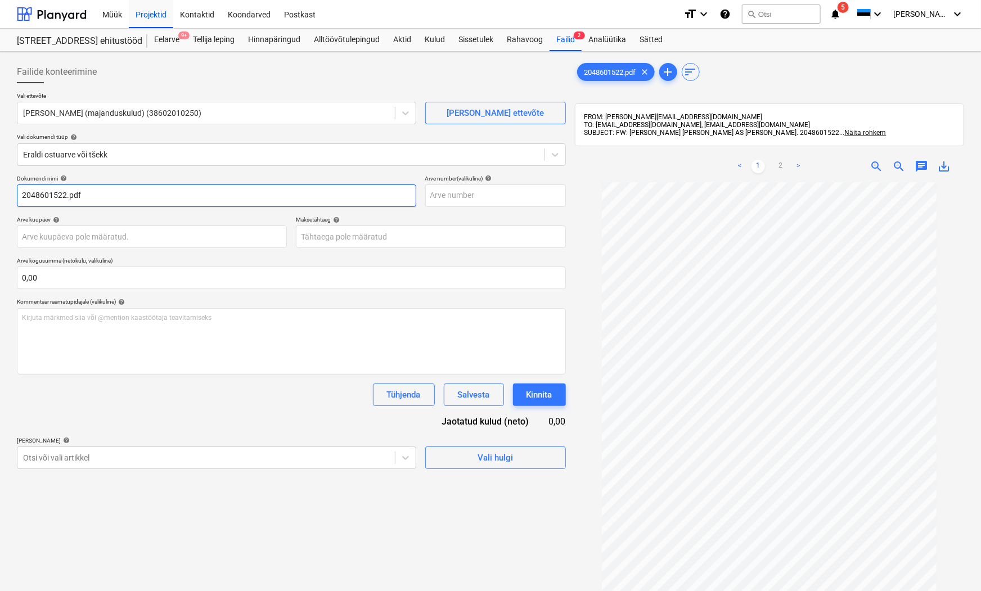
drag, startPoint x: 90, startPoint y: 192, endPoint x: 66, endPoint y: 200, distance: 24.9
click at [66, 200] on input "2048601522.pdf" at bounding box center [216, 196] width 399 height 23
type input "2048601522"
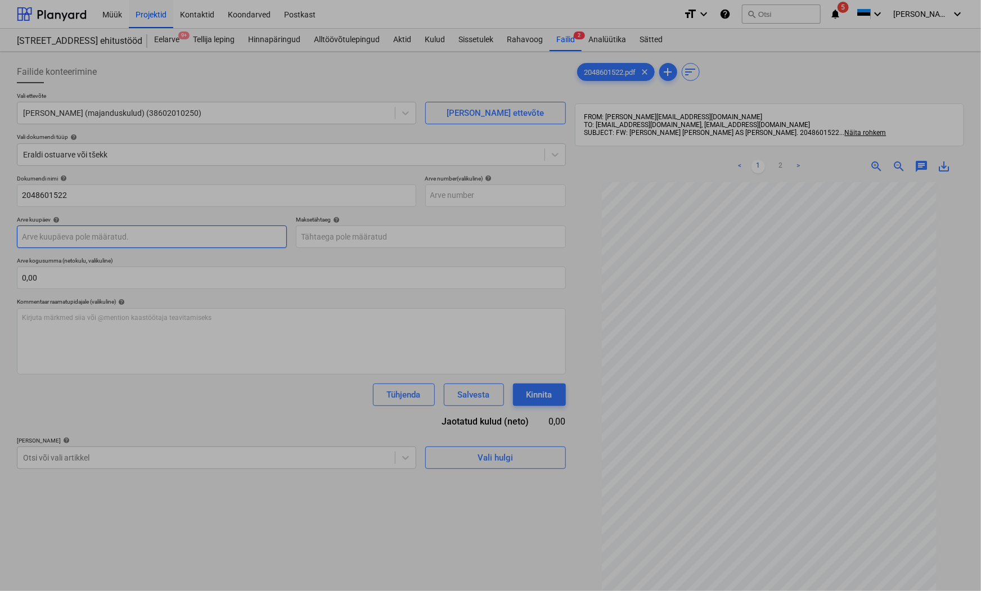
click at [49, 237] on body "Müük Projektid Kontaktid Koondarved Postkast format_size keyboard_arrow_down he…" at bounding box center [490, 295] width 981 height 591
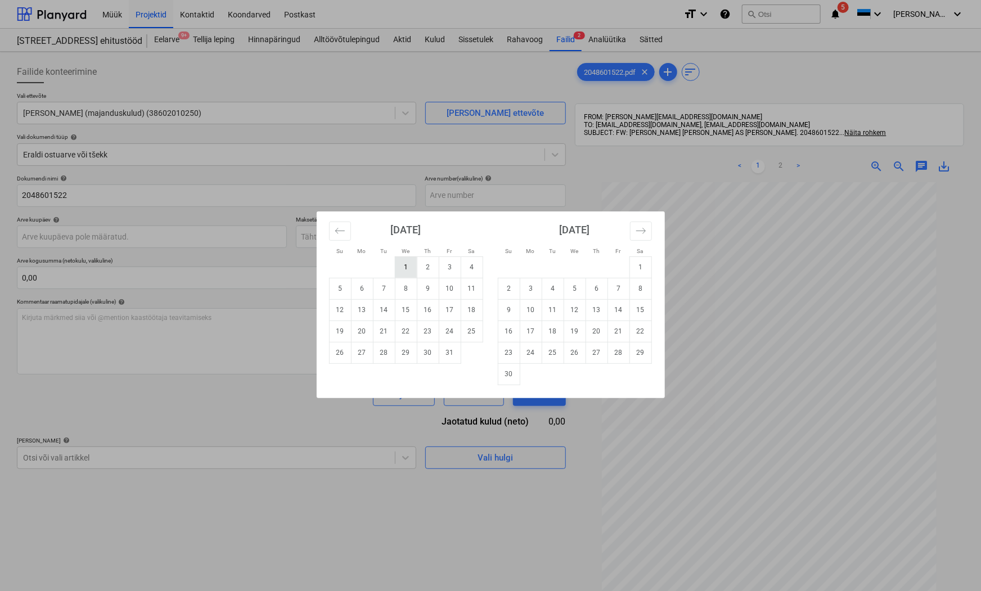
click at [408, 266] on td "1" at bounding box center [406, 267] width 22 height 21
type input "[DATE]"
click at [345, 235] on body "Müük Projektid Kontaktid Koondarved Postkast format_size keyboard_arrow_down he…" at bounding box center [490, 295] width 981 height 591
click at [474, 307] on td "18" at bounding box center [472, 309] width 22 height 21
type input "[DATE]"
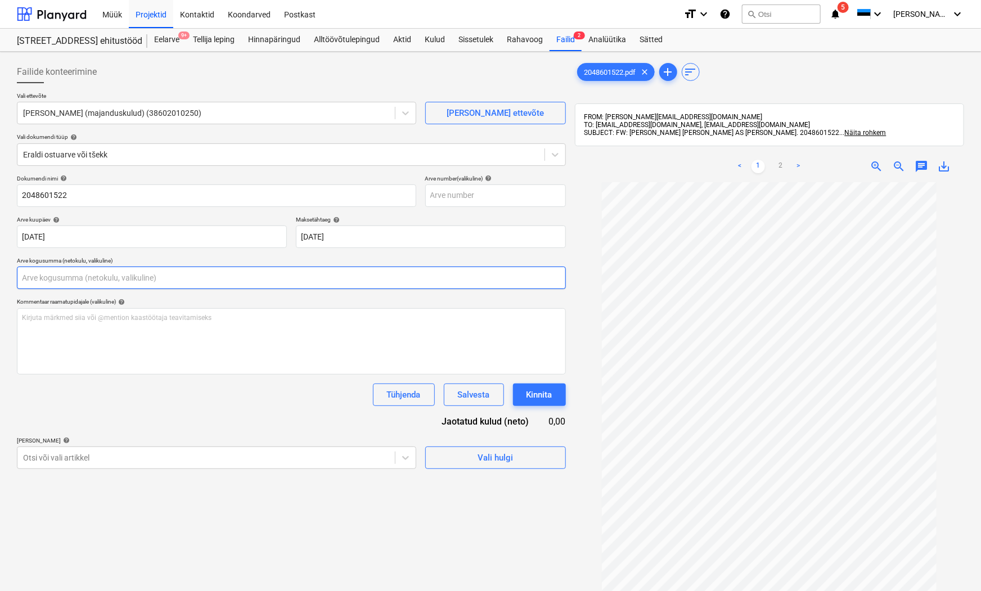
click at [42, 280] on input "text" at bounding box center [291, 278] width 549 height 23
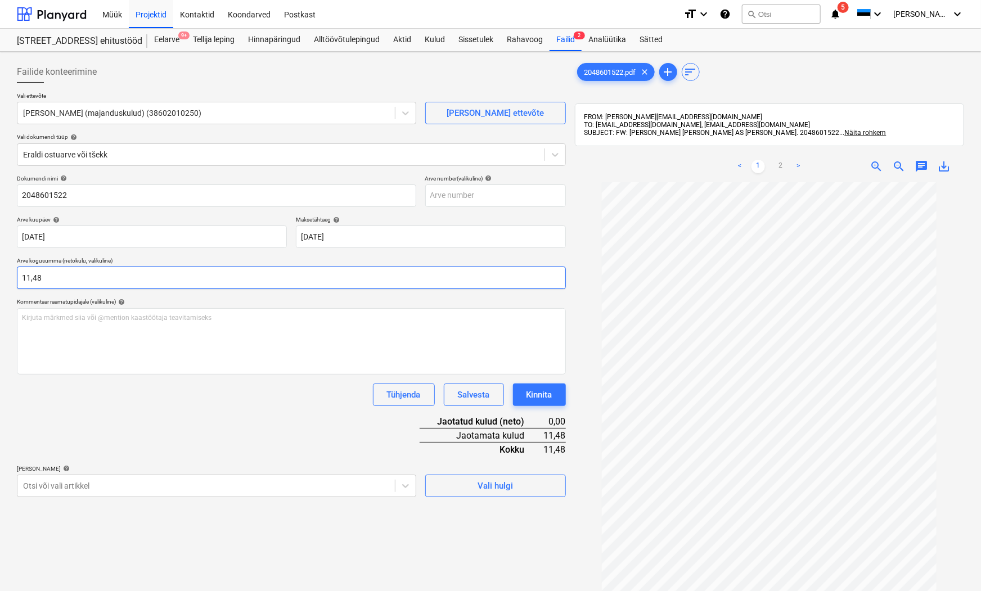
type input "11,48"
click at [147, 438] on div "Dokumendi nimi help 2048601522 Arve number (valikuline) help Arve kuupäev help …" at bounding box center [291, 336] width 549 height 322
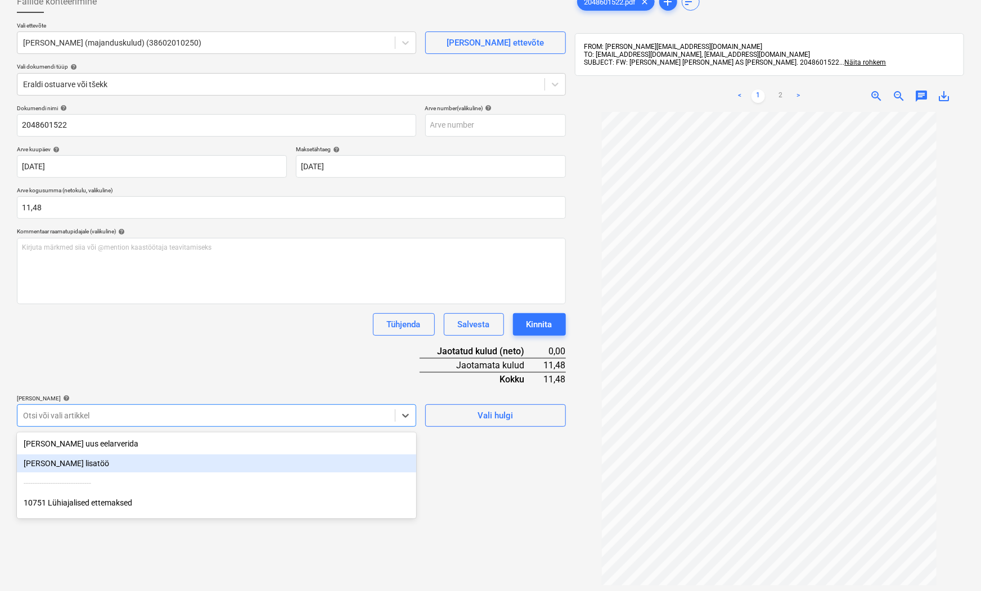
click at [39, 484] on body "Müük Projektid Kontaktid Koondarved Postkast format_size keyboard_arrow_down he…" at bounding box center [490, 225] width 981 height 591
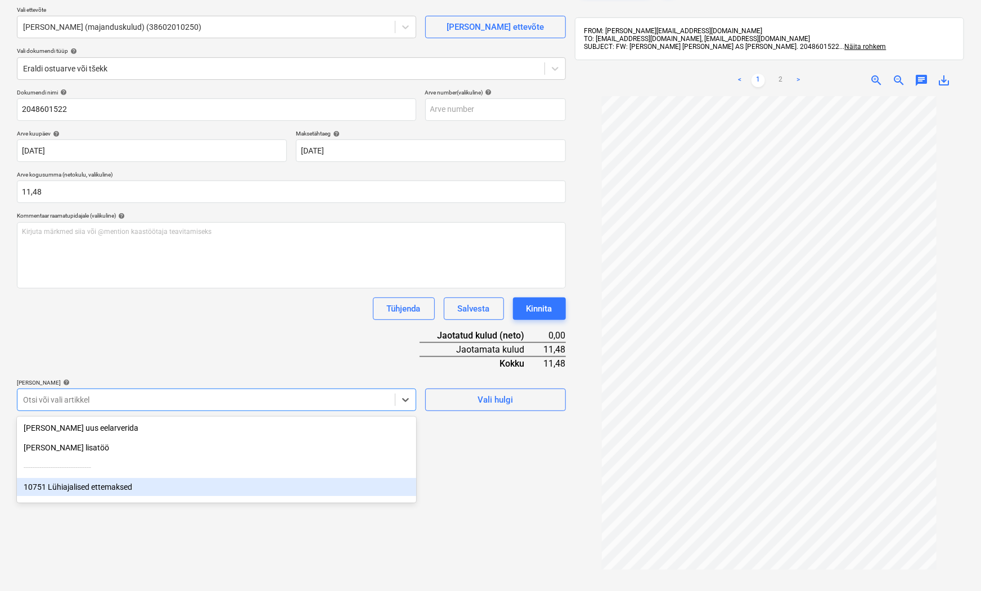
scroll to position [87, 0]
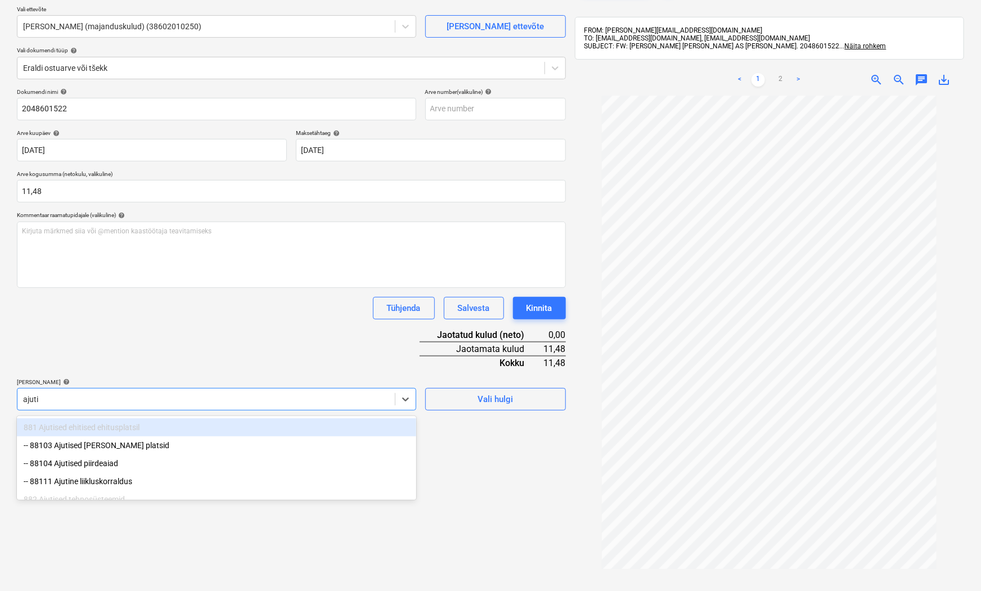
type input "ajutis"
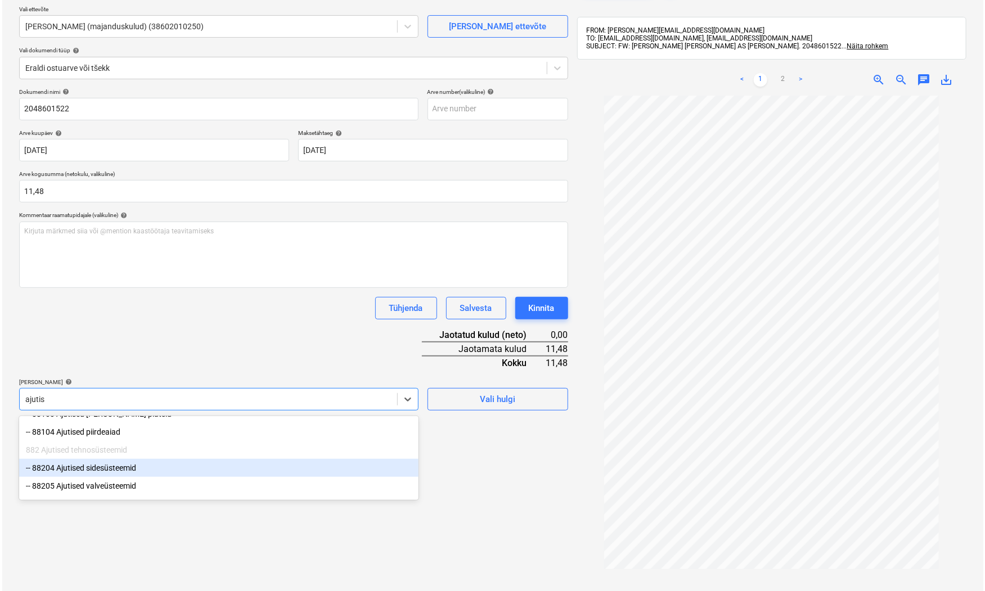
scroll to position [48, 0]
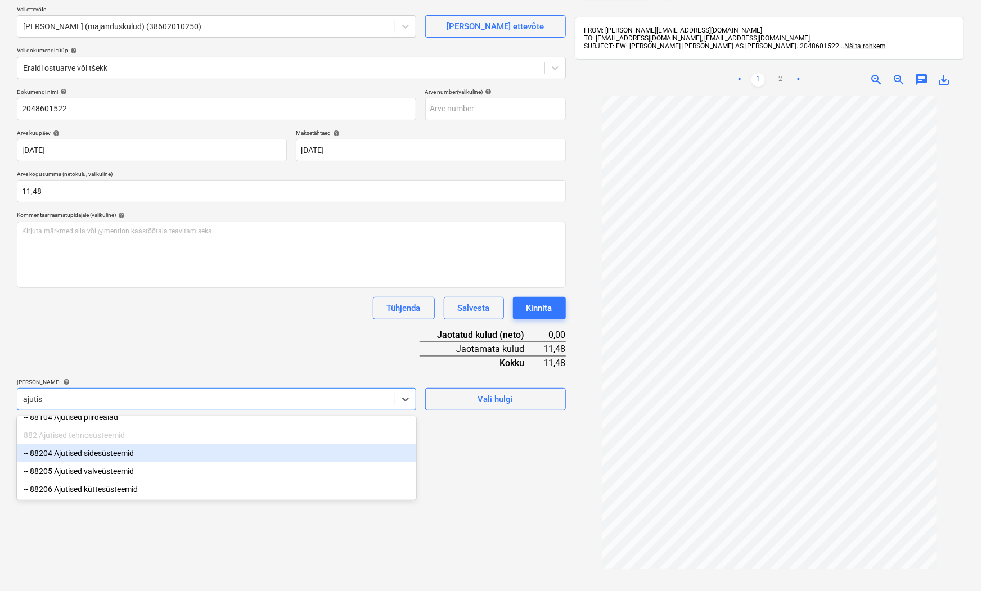
click at [113, 449] on div "-- 88204 Ajutised sidesüsteemid" at bounding box center [216, 453] width 399 height 18
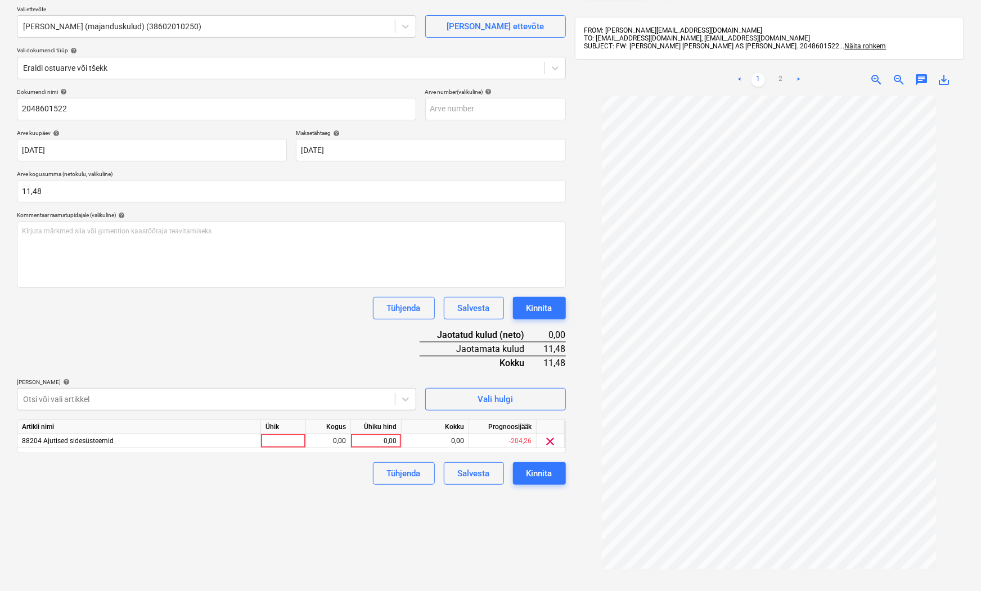
drag, startPoint x: 492, startPoint y: 538, endPoint x: 375, endPoint y: 429, distance: 160.0
click at [491, 512] on div "Failide konteerimine Vali ettevõte [PERSON_NAME] (majanduskulud) (38602010250) …" at bounding box center [291, 315] width 558 height 690
click at [275, 443] on div at bounding box center [283, 441] width 45 height 14
type input "tk"
click at [323, 437] on div "0,00" at bounding box center [328, 441] width 35 height 14
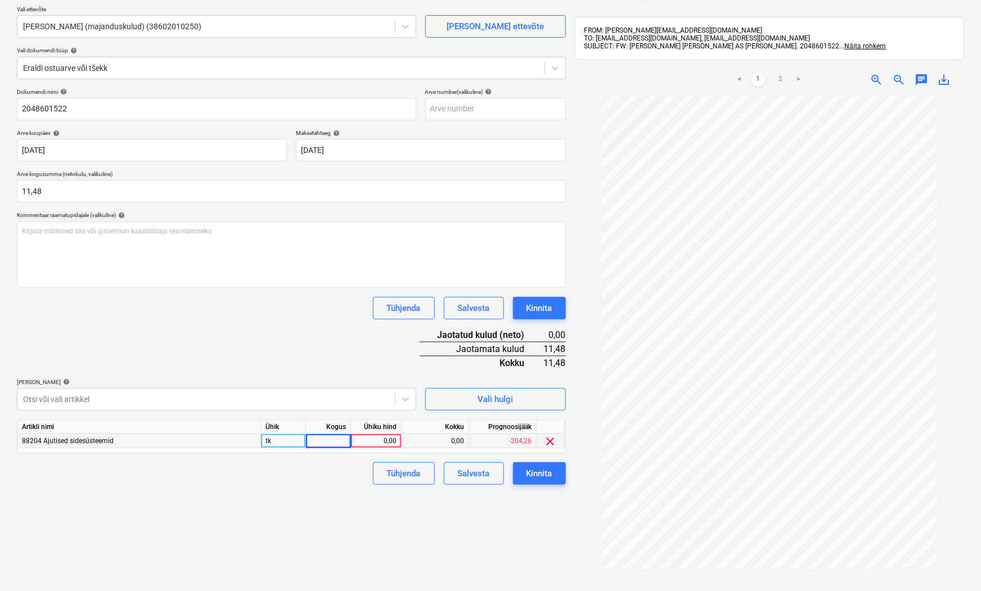
type input "1"
click at [381, 439] on div "0,00" at bounding box center [376, 441] width 41 height 14
type input "11,48"
click at [374, 512] on div "Failide konteerimine Vali ettevõte [PERSON_NAME] (majanduskulud) (38602010250) …" at bounding box center [291, 315] width 558 height 690
click at [536, 467] on div "Kinnita" at bounding box center [540, 473] width 26 height 15
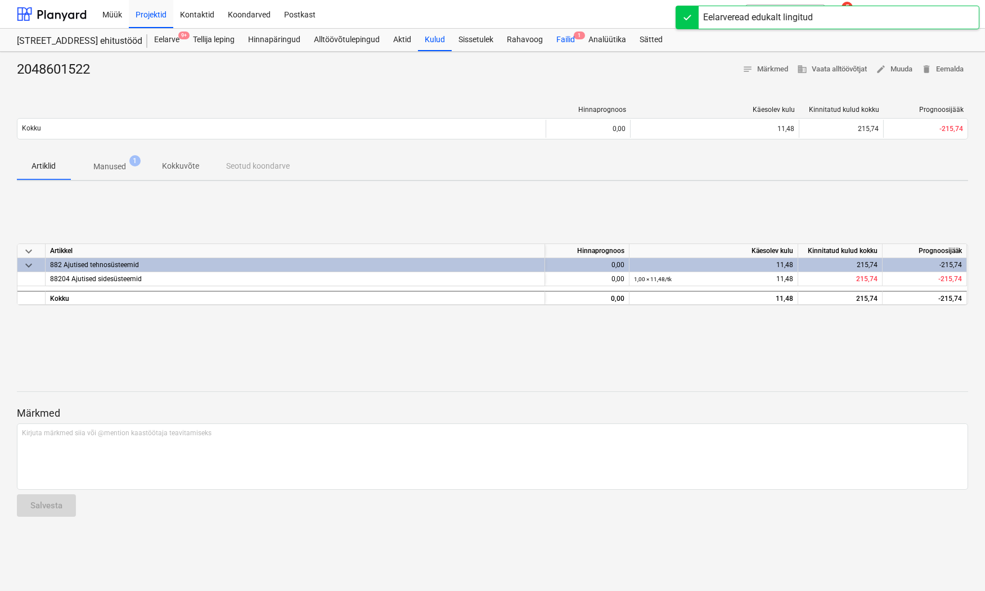
click at [573, 37] on div "Failid 1" at bounding box center [566, 40] width 32 height 23
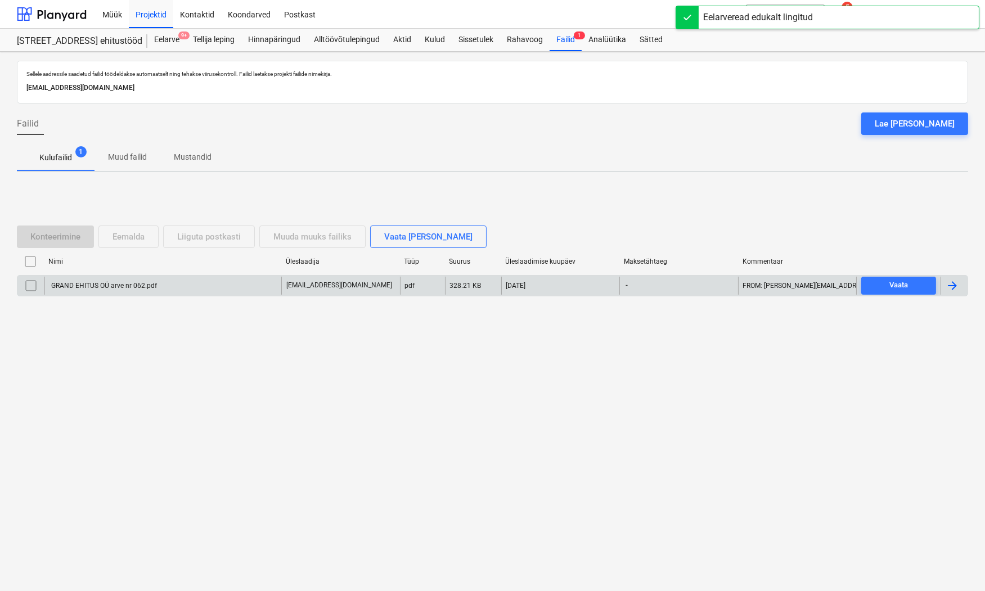
click at [91, 285] on div "GRAND EHITUS OÜ arve nr 062.pdf" at bounding box center [103, 286] width 107 height 8
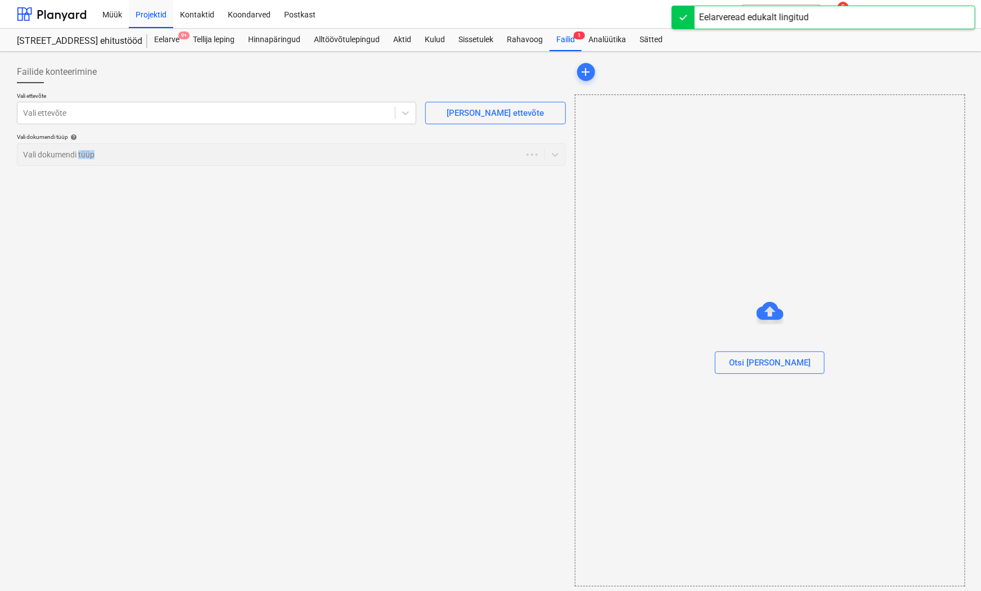
click at [91, 285] on div "Failide konteerimine Vali ettevõte Vali ettevõte [PERSON_NAME] uus ettevõte Val…" at bounding box center [291, 323] width 558 height 535
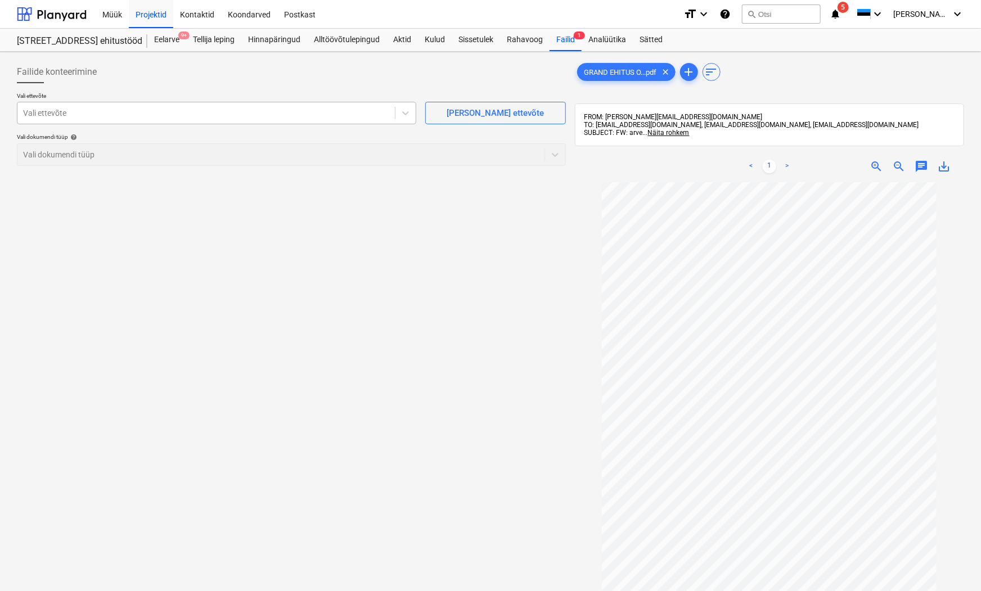
click at [38, 115] on div at bounding box center [206, 112] width 366 height 11
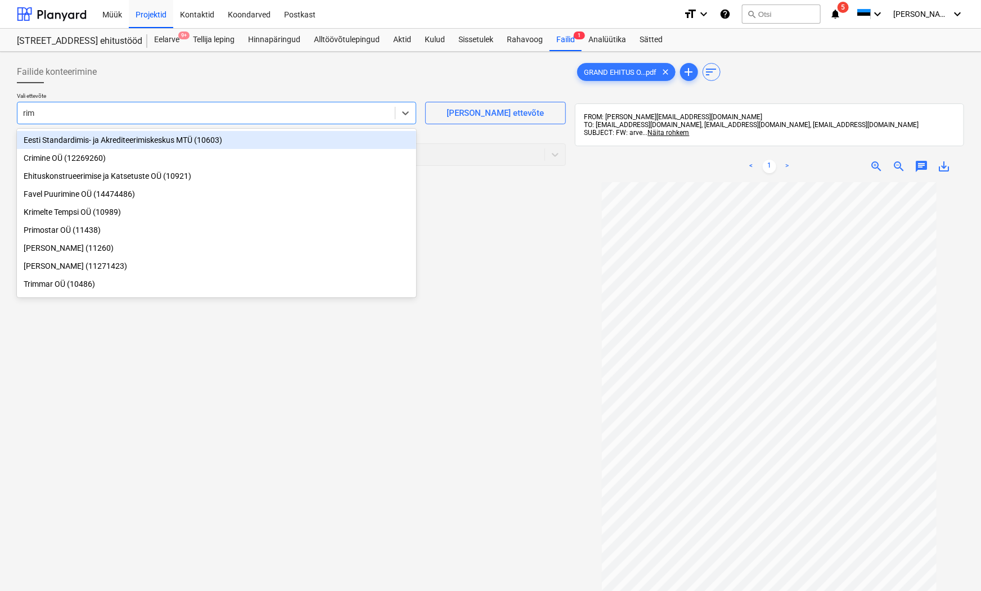
type input "rimt"
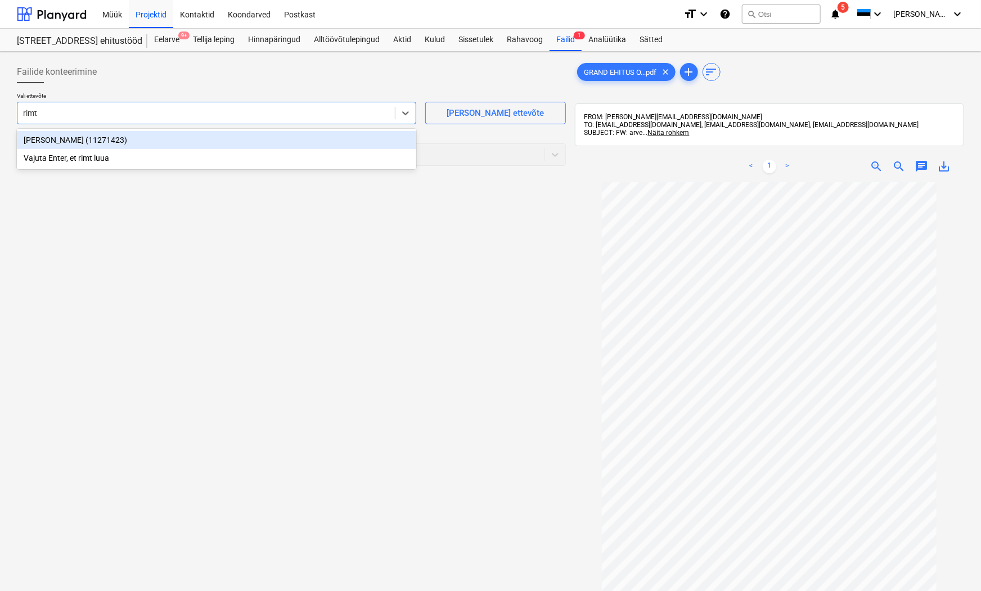
click at [40, 142] on div "[PERSON_NAME] (11271423)" at bounding box center [216, 140] width 399 height 18
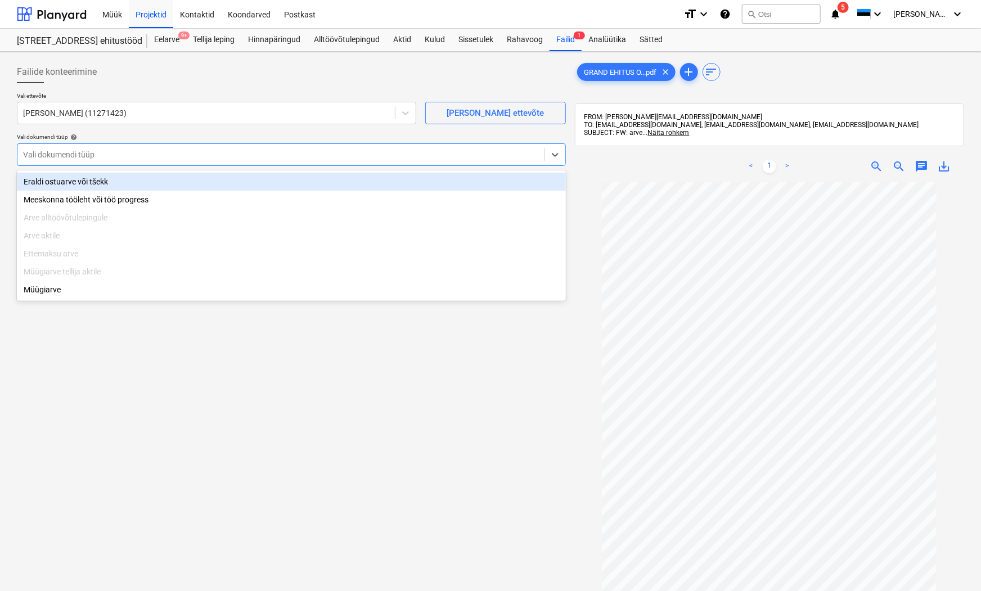
click at [34, 155] on div at bounding box center [281, 154] width 516 height 11
click at [47, 184] on div "Eraldi ostuarve või tšekk" at bounding box center [291, 182] width 549 height 18
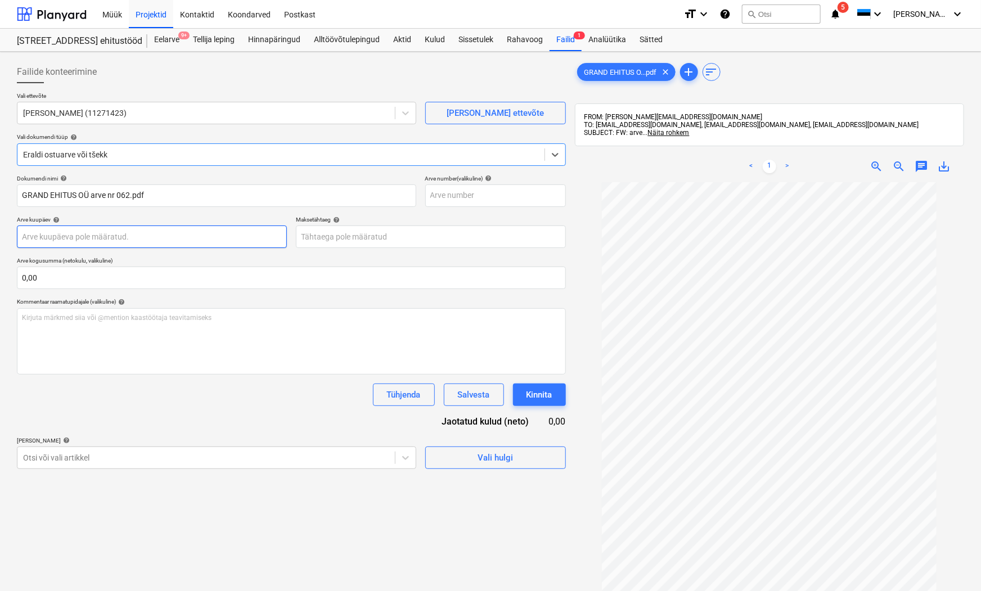
click at [44, 239] on body "Müük Projektid Kontaktid Koondarved Postkast format_size keyboard_arrow_down he…" at bounding box center [490, 295] width 981 height 591
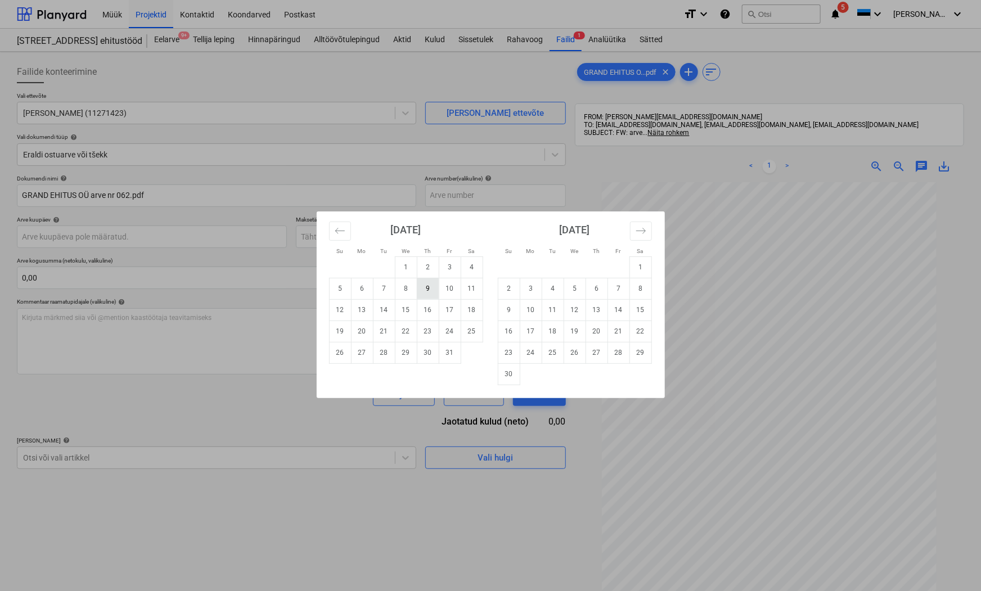
click at [428, 289] on td "9" at bounding box center [428, 288] width 22 height 21
type input "[DATE]"
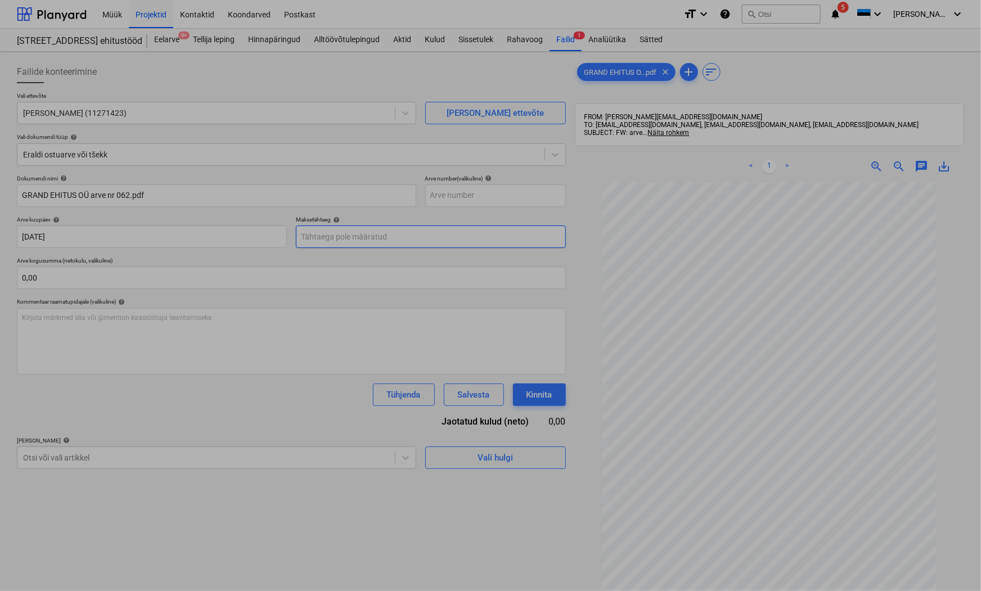
click at [350, 237] on body "Müük Projektid Kontaktid Koondarved Postkast format_size keyboard_arrow_down he…" at bounding box center [490, 295] width 981 height 591
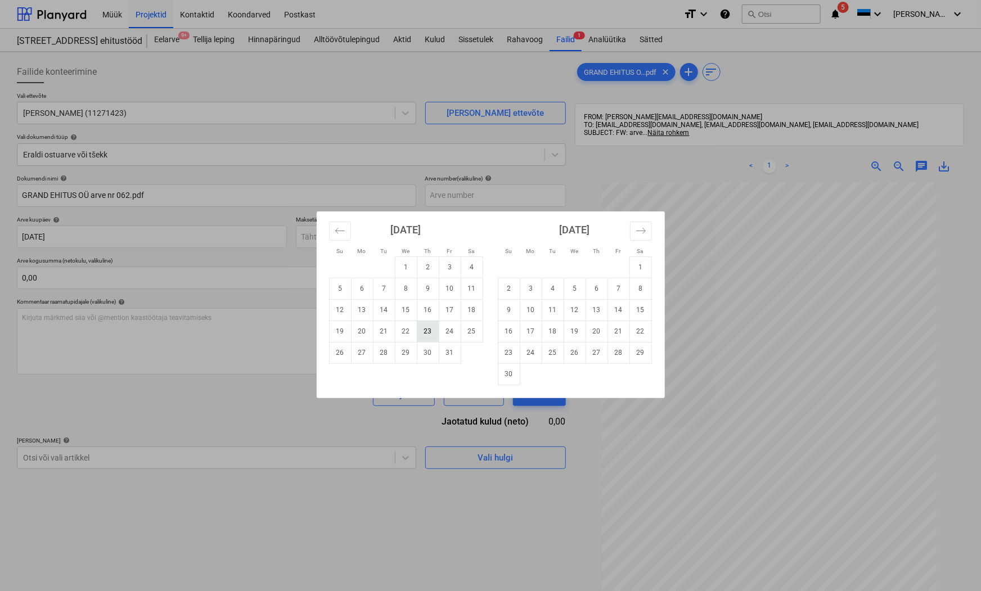
click at [425, 330] on td "23" at bounding box center [428, 331] width 22 height 21
type input "[DATE]"
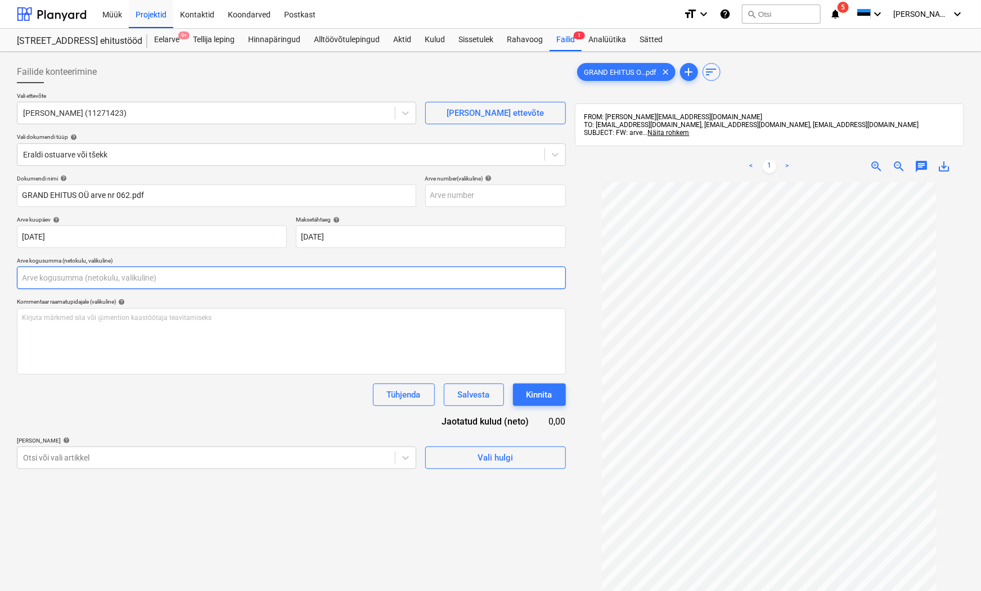
click at [65, 276] on input "text" at bounding box center [291, 278] width 549 height 23
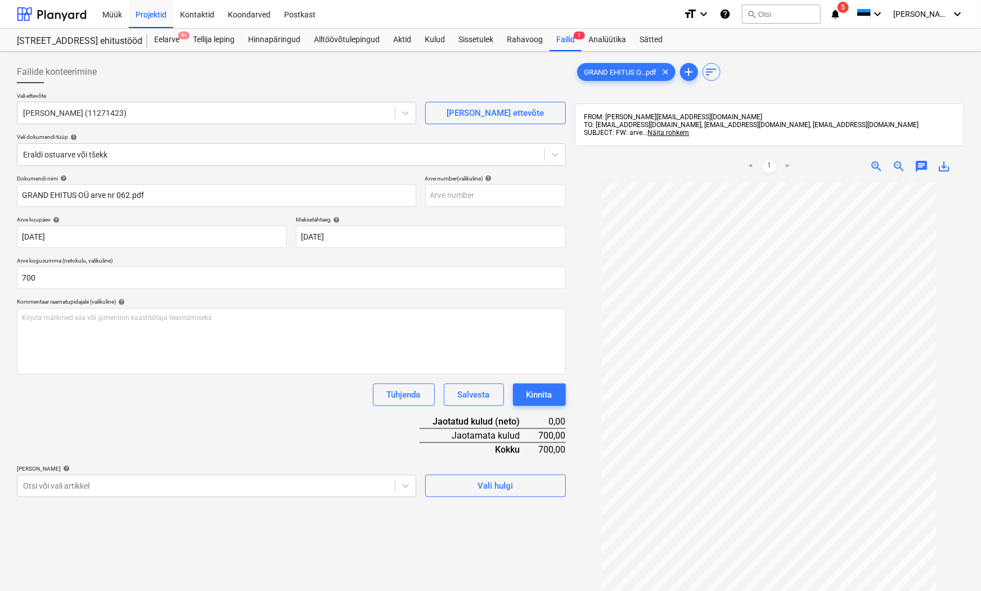
type input "700,00"
click at [240, 426] on div "Dokumendi nimi help GRAND EHITUS OÜ arve nr 062.pdf Arve number (valikuline) he…" at bounding box center [291, 336] width 549 height 322
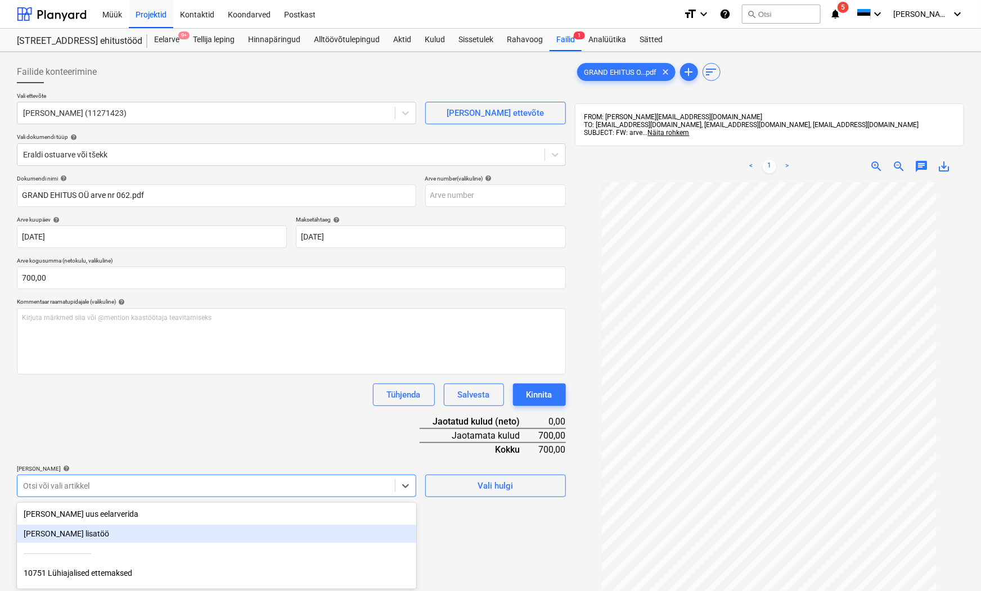
click at [46, 488] on body "Müük Projektid Kontaktid Koondarved Postkast format_size keyboard_arrow_down he…" at bounding box center [490, 295] width 981 height 591
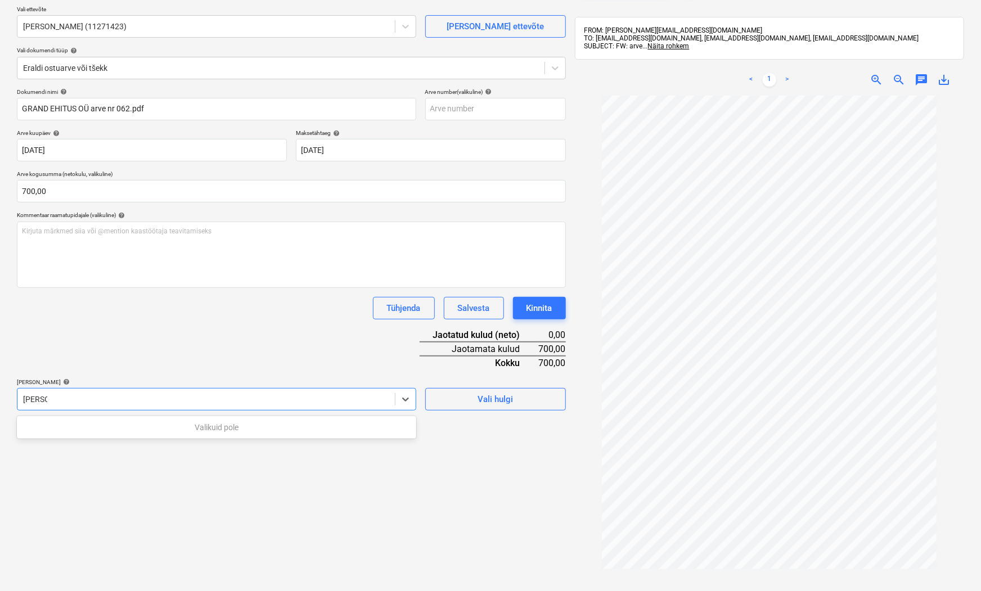
type input "mont"
click at [149, 425] on div "-- 83202 Monteeritavast betoonist tarindid" at bounding box center [216, 428] width 399 height 18
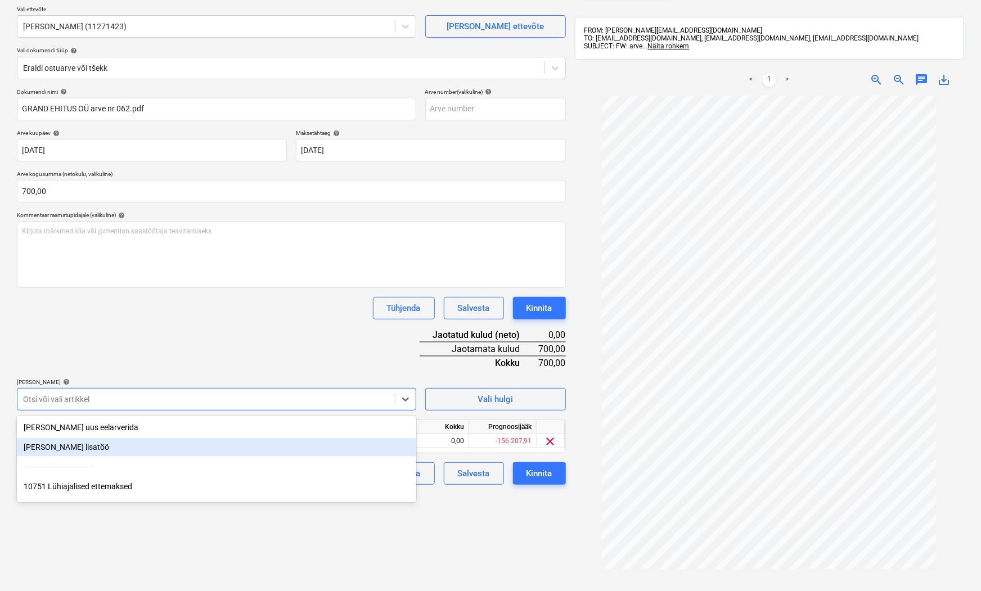
drag, startPoint x: 459, startPoint y: 539, endPoint x: 437, endPoint y: 536, distance: 22.2
click at [458, 512] on div "Failide konteerimine Vali ettevõte Rimtom Ehitus OÜ (11271423) [PERSON_NAME] uu…" at bounding box center [291, 315] width 558 height 690
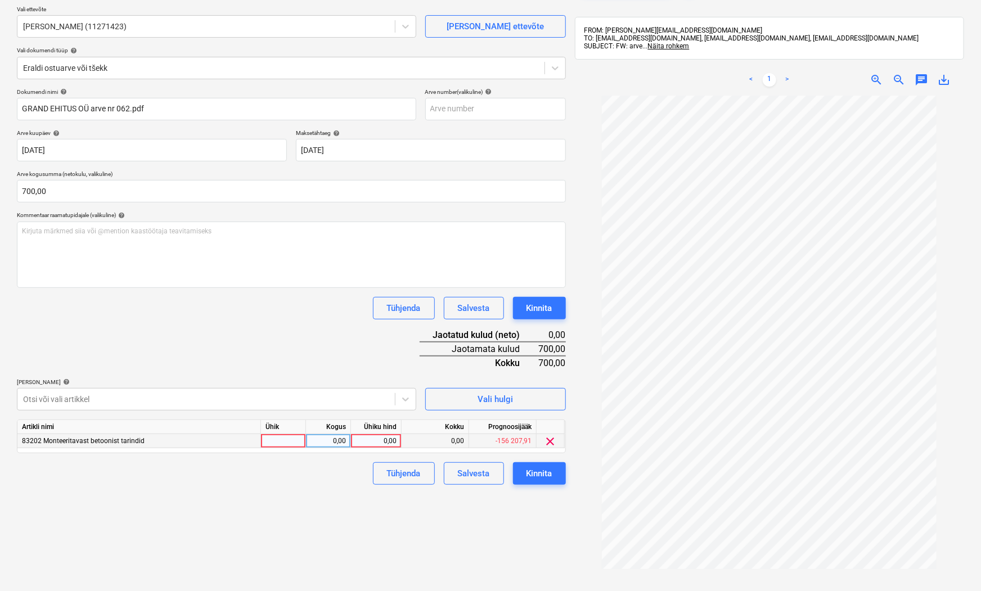
click at [276, 437] on div at bounding box center [283, 441] width 45 height 14
type input "tk"
click at [317, 442] on div "0,00" at bounding box center [328, 441] width 35 height 14
type input "1"
click at [379, 436] on div "0,00" at bounding box center [376, 441] width 41 height 14
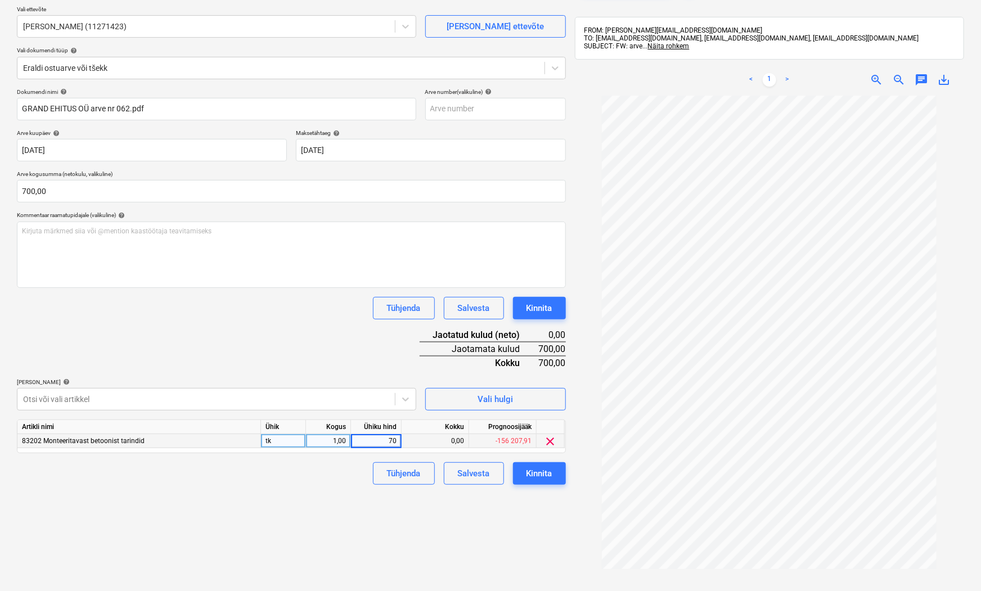
type input "700"
click at [362, 512] on div "Failide konteerimine Vali ettevõte Rimtom Ehitus OÜ (11271423) [PERSON_NAME] uu…" at bounding box center [291, 315] width 558 height 690
click at [548, 476] on div "Kinnita" at bounding box center [540, 473] width 26 height 15
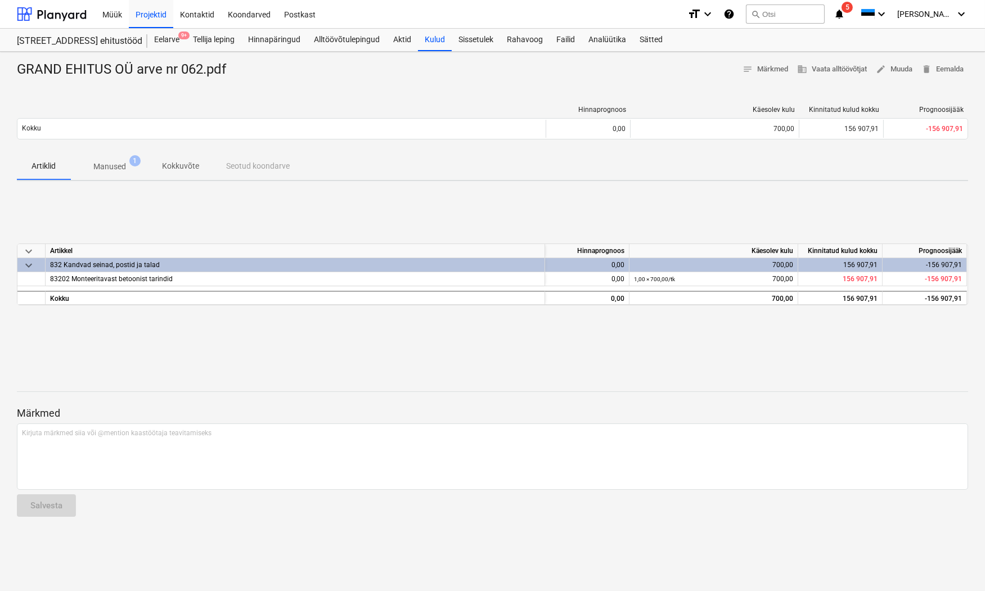
drag, startPoint x: 381, startPoint y: 574, endPoint x: 434, endPoint y: 407, distance: 175.8
click at [381, 512] on div "GRAND EHITUS OÜ arve nr 062.pdf notes Märkmed business Vaata alltöövõtjat edit …" at bounding box center [492, 321] width 985 height 539
